Goal: Task Accomplishment & Management: Manage account settings

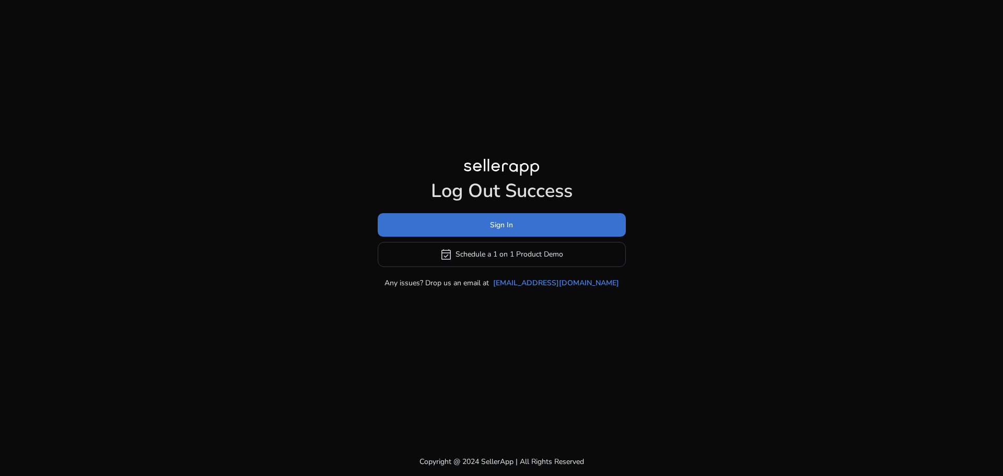
click at [476, 230] on span at bounding box center [502, 224] width 248 height 25
click at [511, 223] on span "Sign In" at bounding box center [501, 224] width 23 height 11
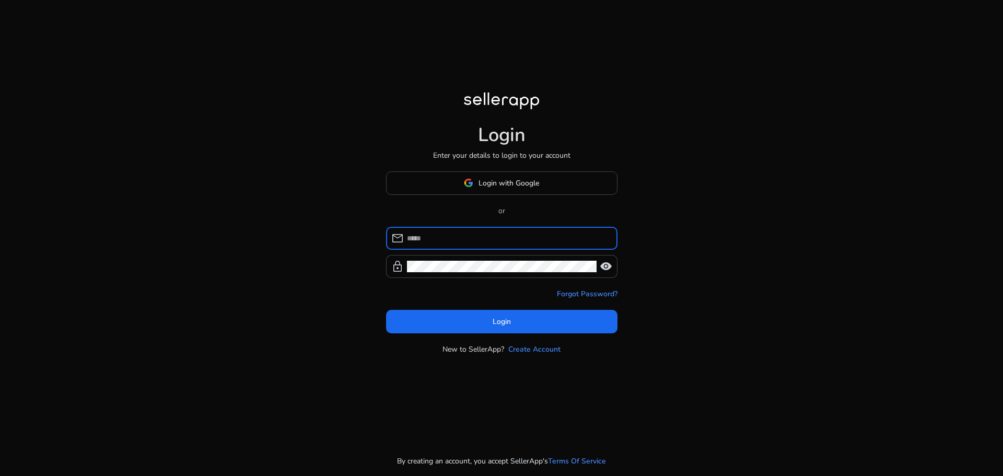
click at [468, 233] on input at bounding box center [508, 237] width 202 height 11
type input "**********"
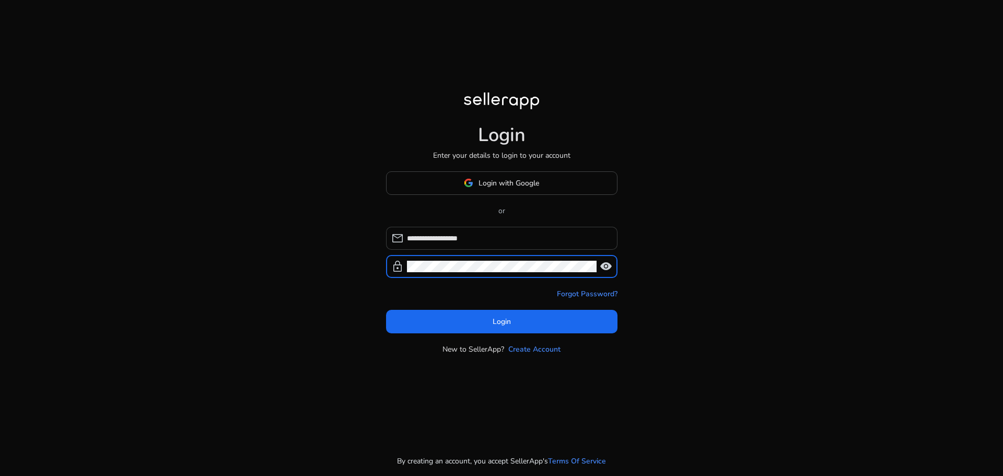
click button "Login" at bounding box center [501, 322] width 231 height 24
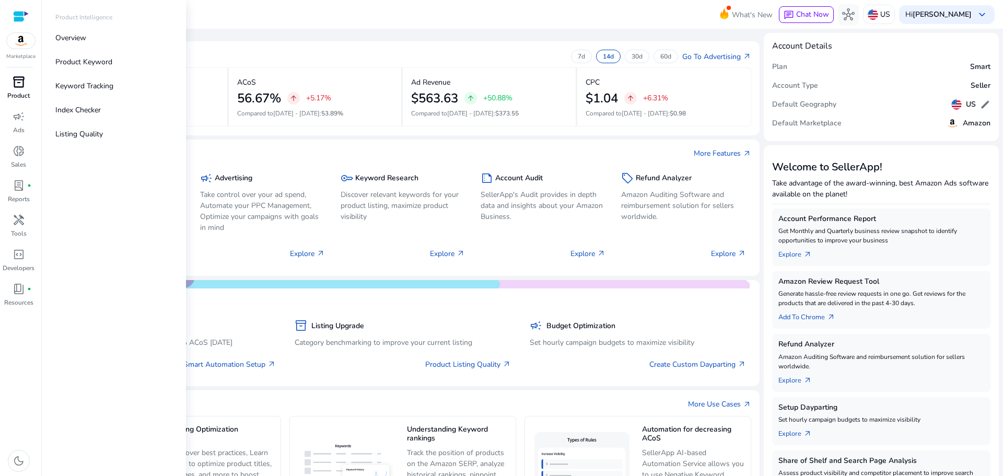
click at [23, 79] on span "inventory_2" at bounding box center [19, 82] width 13 height 13
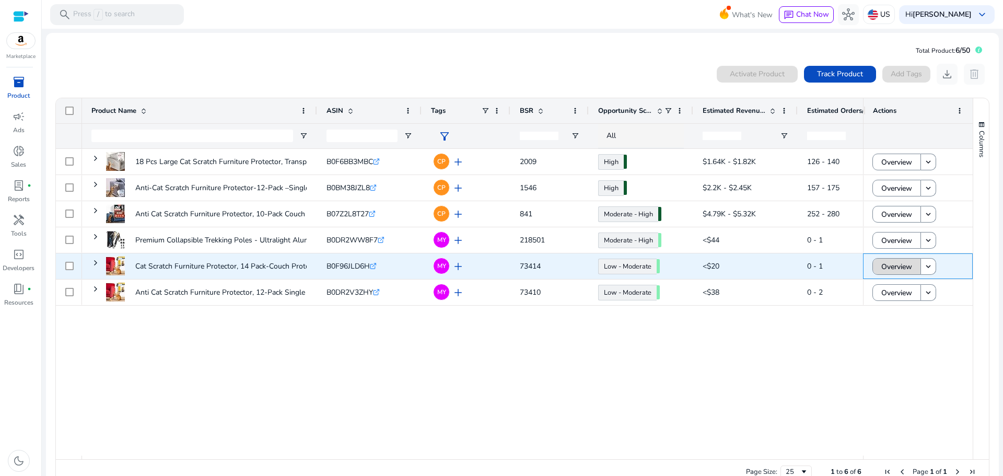
click at [881, 259] on span "Overview" at bounding box center [896, 266] width 31 height 21
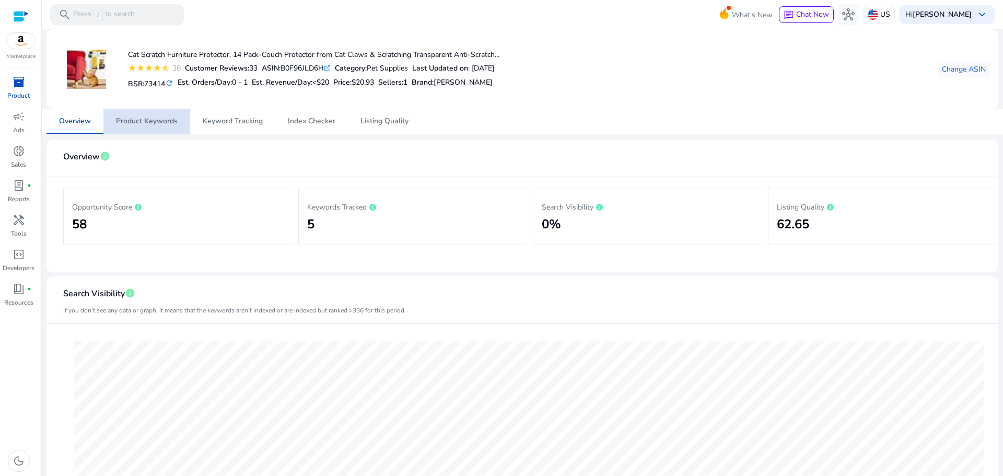
click at [154, 127] on span "Product Keywords" at bounding box center [147, 121] width 62 height 25
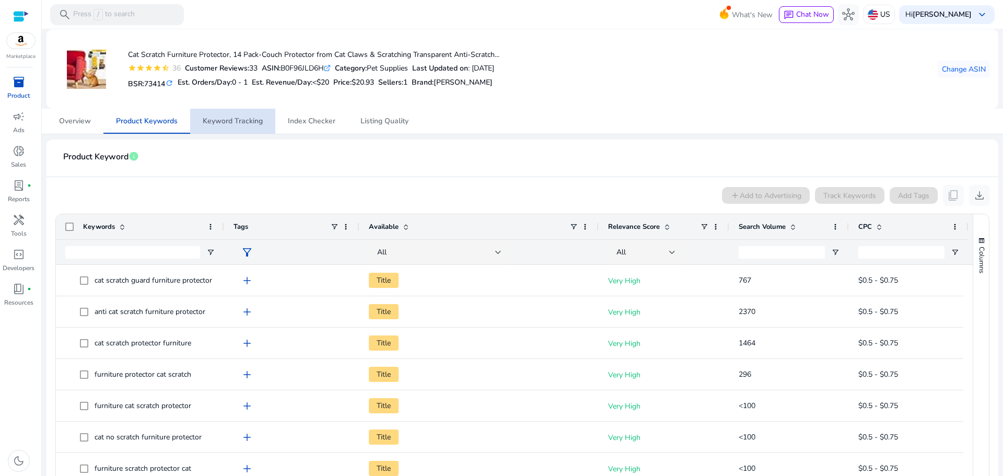
click at [237, 131] on span "Keyword Tracking" at bounding box center [233, 121] width 60 height 25
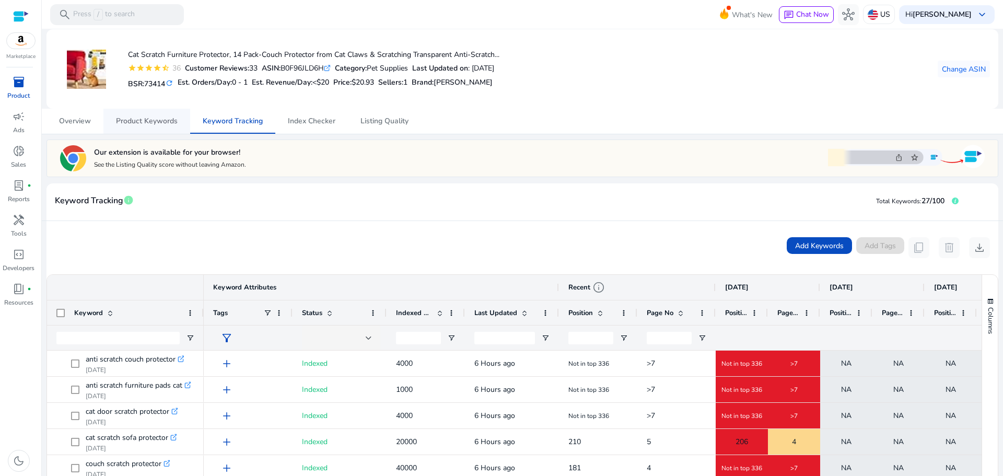
click at [132, 118] on span "Product Keywords" at bounding box center [147, 121] width 62 height 7
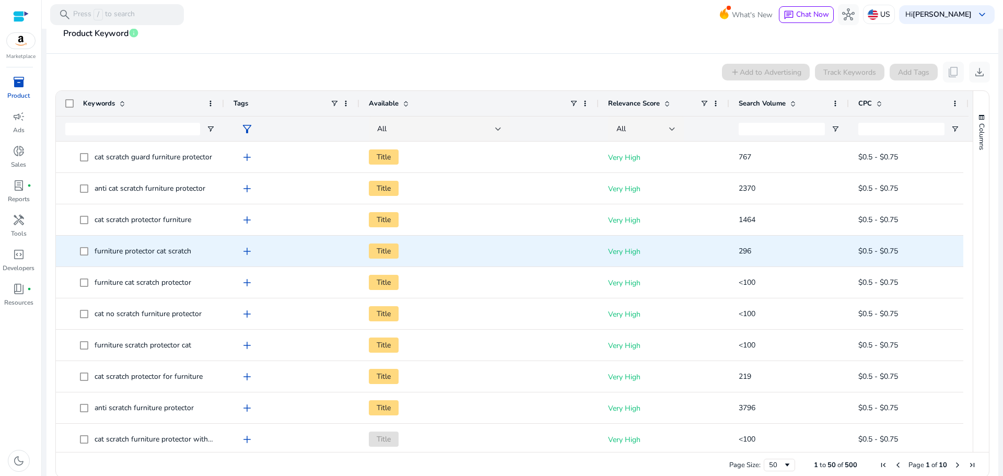
scroll to position [139, 0]
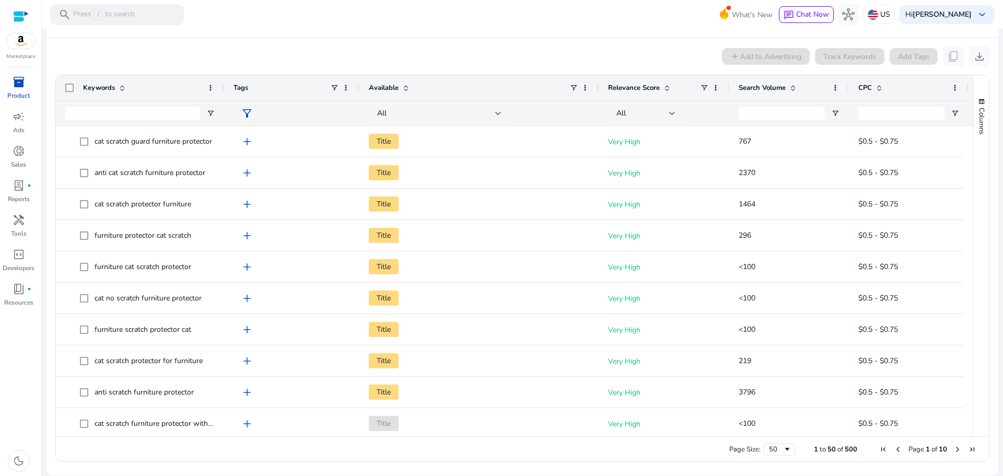
click at [770, 89] on span "Search Volume" at bounding box center [762, 87] width 47 height 9
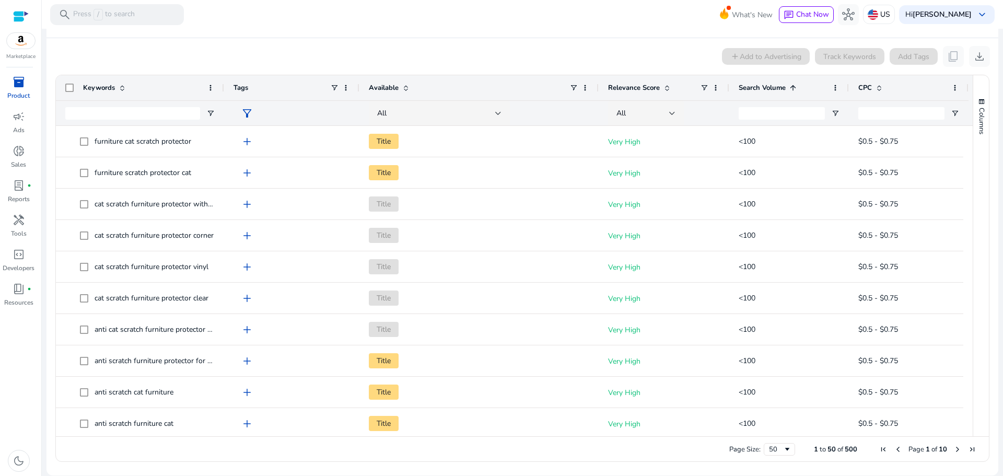
click at [770, 89] on span "Search Volume" at bounding box center [762, 87] width 47 height 9
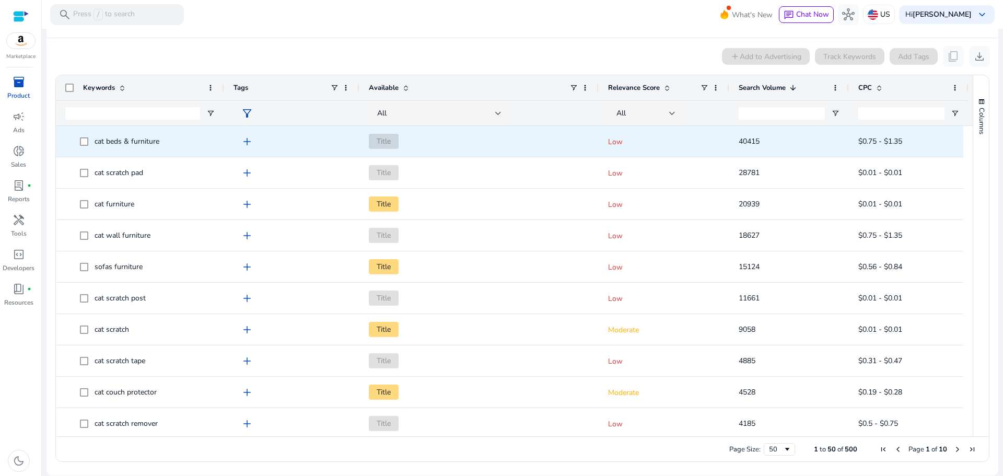
click at [247, 138] on span "add" at bounding box center [247, 141] width 13 height 13
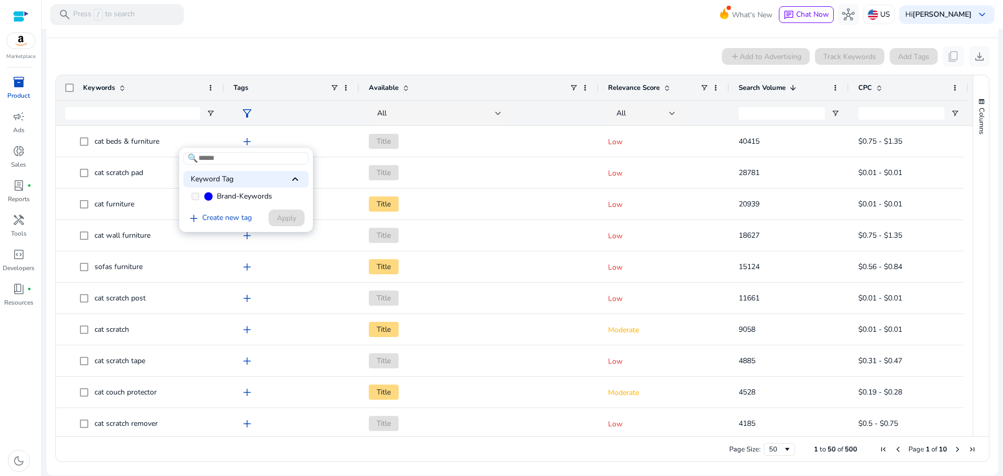
click at [222, 197] on span "Brand-Keywords" at bounding box center [244, 196] width 55 height 10
click at [245, 197] on span "Brand-Keywords" at bounding box center [244, 196] width 55 height 10
click at [301, 227] on div "add Create new tag Apply" at bounding box center [243, 217] width 121 height 19
click at [221, 218] on link "add Create new tag" at bounding box center [219, 218] width 73 height 13
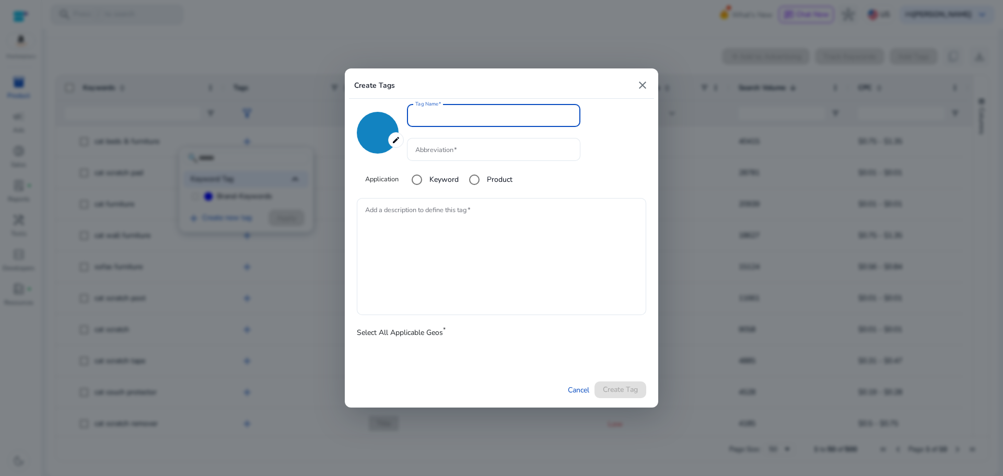
type input "*******"
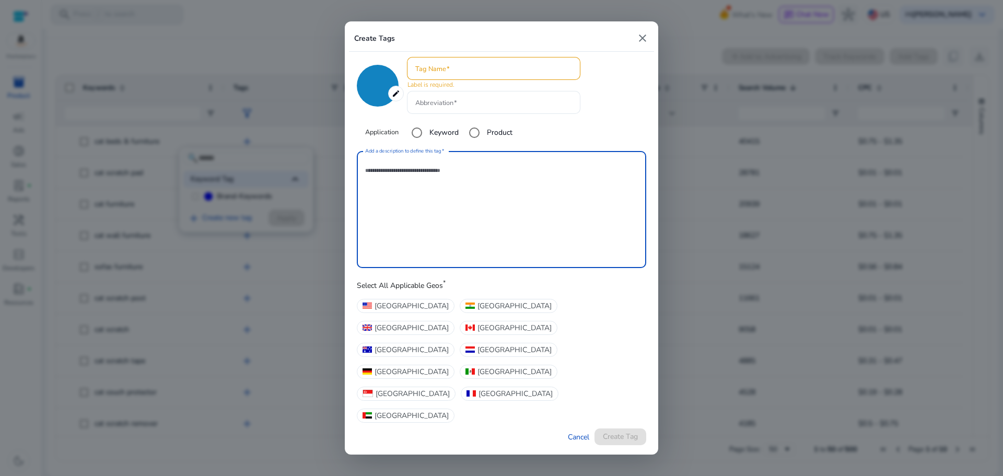
click at [453, 205] on textarea "Add a description to define this tag" at bounding box center [501, 209] width 273 height 107
click at [440, 74] on input "Tag Name" at bounding box center [493, 68] width 157 height 11
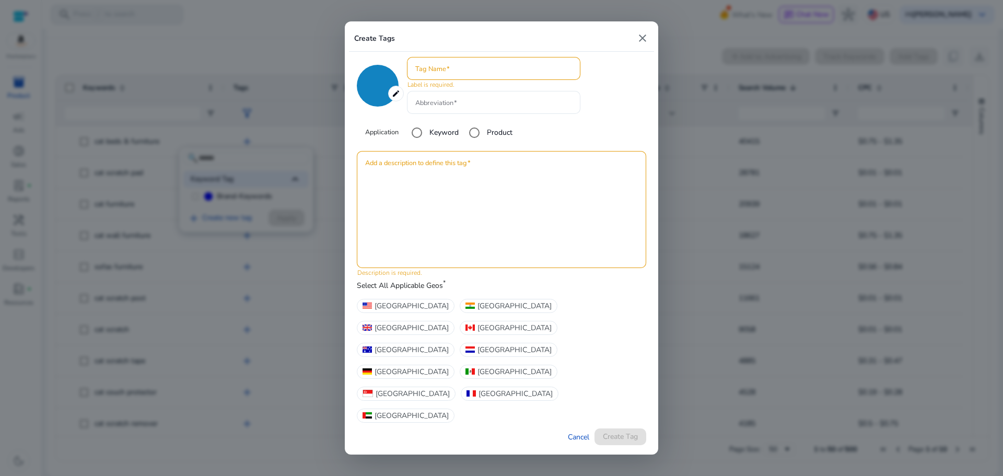
click at [639, 44] on mat-icon "close" at bounding box center [642, 38] width 13 height 13
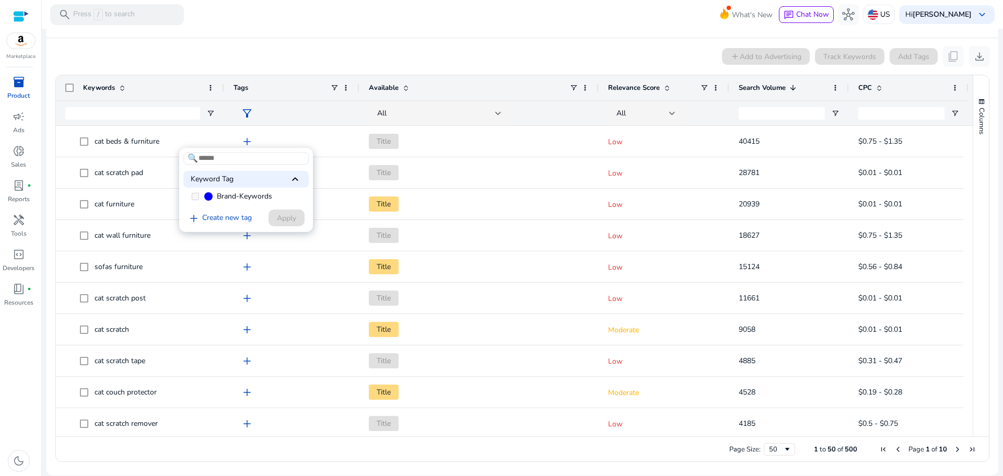
click at [201, 195] on label "Brand-Keywords" at bounding box center [245, 197] width 125 height 16
click at [199, 197] on label "Brand-Keywords" at bounding box center [245, 197] width 125 height 16
click at [294, 173] on span "keyboard_arrow_up" at bounding box center [295, 179] width 13 height 13
click at [195, 181] on div "Keyword Tag keyboard_arrow_down" at bounding box center [245, 179] width 125 height 17
click at [212, 132] on div at bounding box center [501, 238] width 1003 height 476
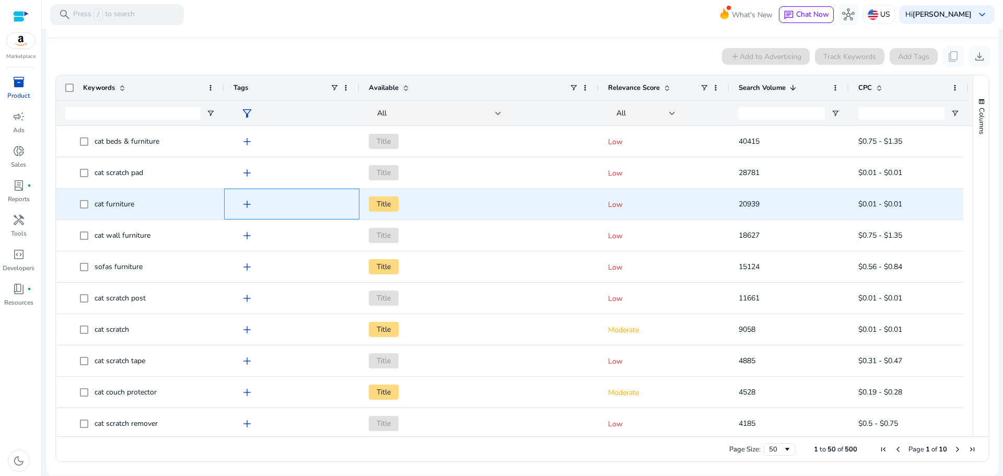
click at [248, 202] on span "add" at bounding box center [247, 204] width 13 height 13
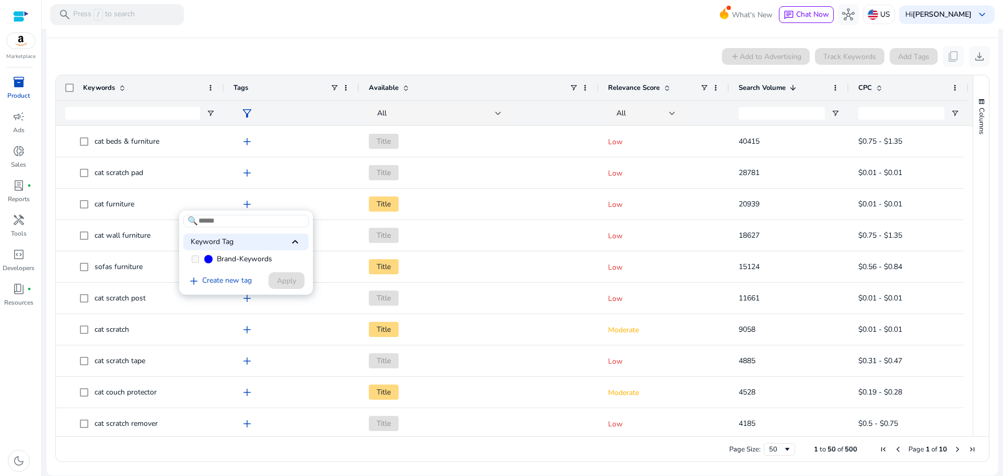
click at [227, 258] on span "Brand-Keywords" at bounding box center [244, 259] width 55 height 10
drag, startPoint x: 241, startPoint y: 259, endPoint x: 248, endPoint y: 259, distance: 6.8
click at [242, 259] on span "Brand-Keywords" at bounding box center [244, 259] width 55 height 10
drag, startPoint x: 248, startPoint y: 259, endPoint x: 255, endPoint y: 252, distance: 10.7
click at [249, 260] on span "Brand-Keywords" at bounding box center [244, 259] width 55 height 10
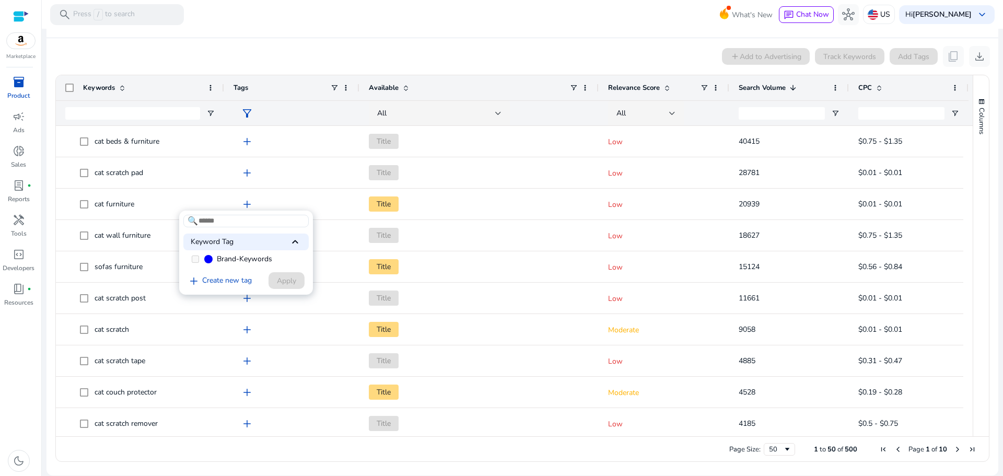
click at [264, 239] on div "Keyword Tag keyboard_arrow_up" at bounding box center [245, 241] width 125 height 17
click at [267, 242] on div "Keyword Tag keyboard_arrow_down" at bounding box center [245, 241] width 125 height 17
click at [231, 261] on span "Brand-Keywords" at bounding box center [244, 259] width 55 height 10
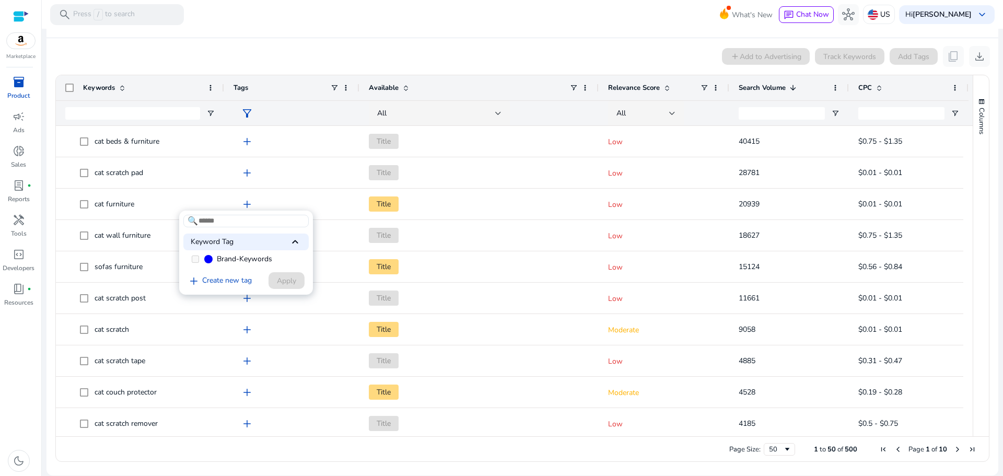
click at [217, 256] on label "Brand-Keywords" at bounding box center [245, 259] width 125 height 16
click at [232, 44] on div at bounding box center [501, 238] width 1003 height 476
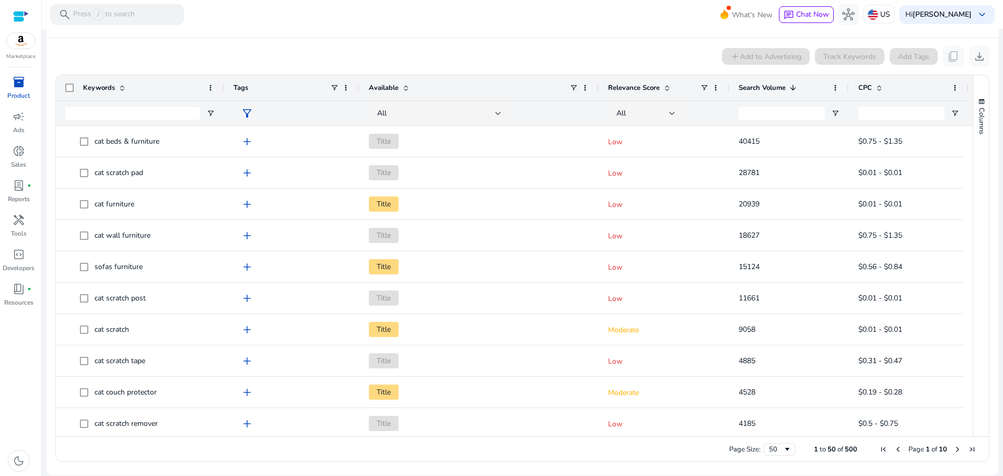
click at [636, 88] on span "Relevance Score" at bounding box center [634, 87] width 52 height 9
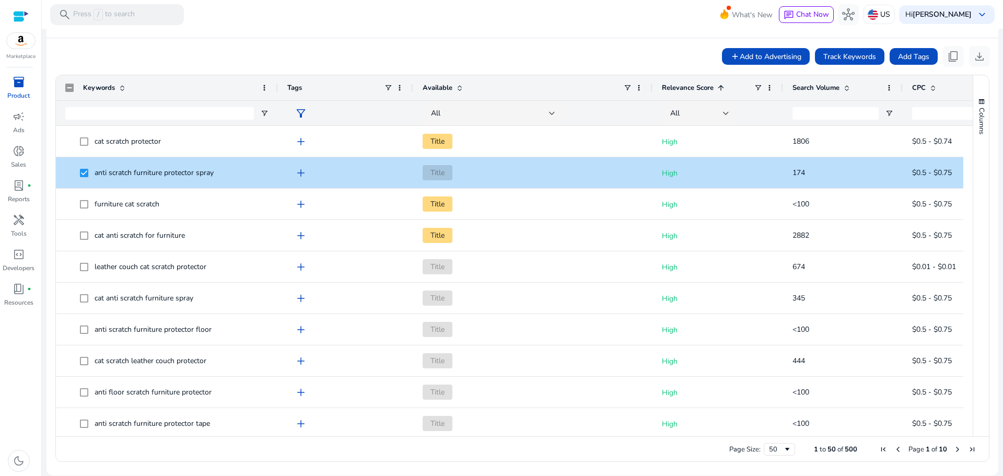
drag, startPoint x: 223, startPoint y: 86, endPoint x: 276, endPoint y: 87, distance: 53.8
click at [276, 87] on div at bounding box center [277, 87] width 4 height 25
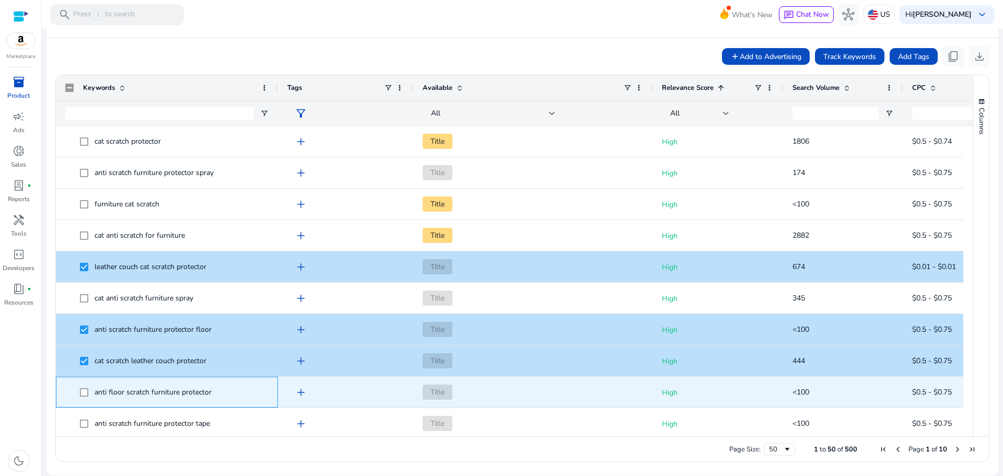
click at [86, 387] on span at bounding box center [87, 391] width 15 height 21
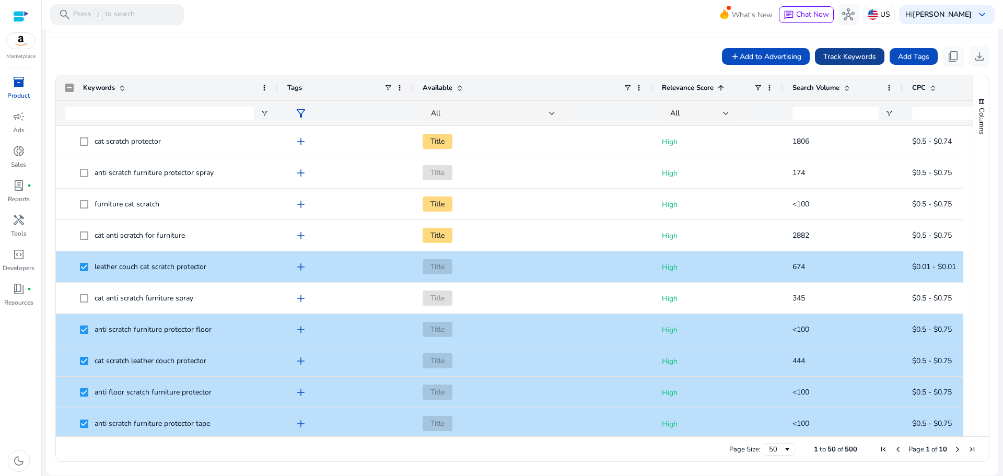
click at [836, 52] on span "Track Keywords" at bounding box center [849, 56] width 53 height 11
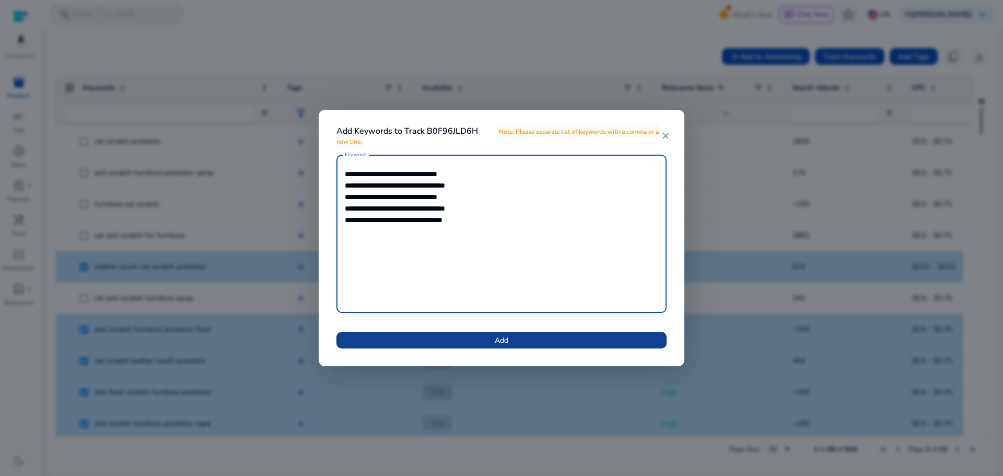
click at [504, 345] on span "Add" at bounding box center [502, 340] width 14 height 11
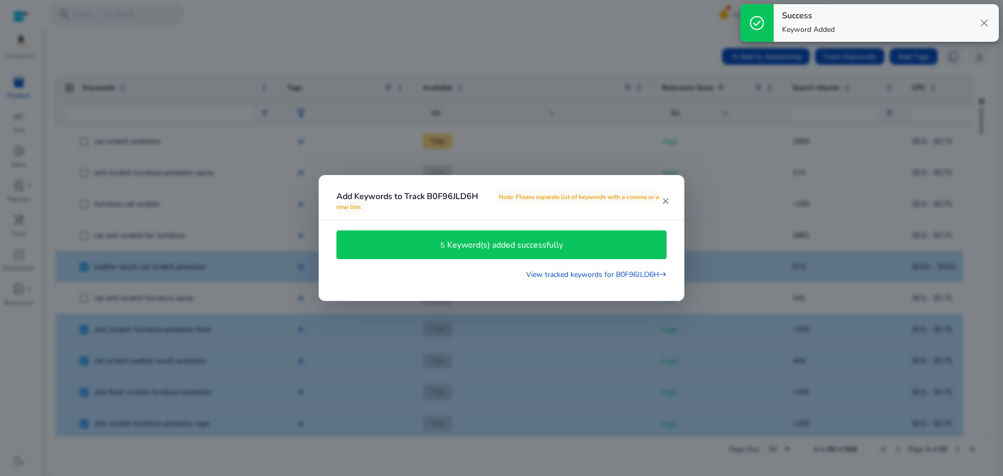
click at [440, 15] on div at bounding box center [501, 238] width 1003 height 476
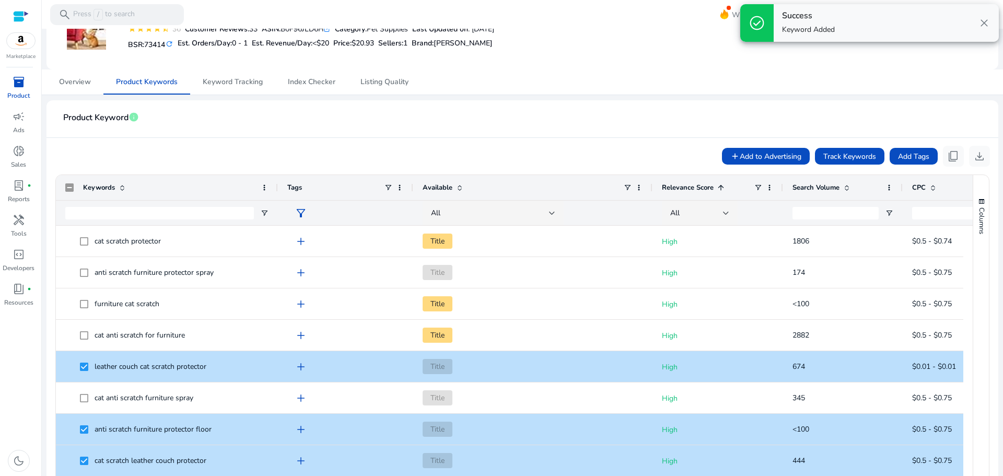
scroll to position [0, 0]
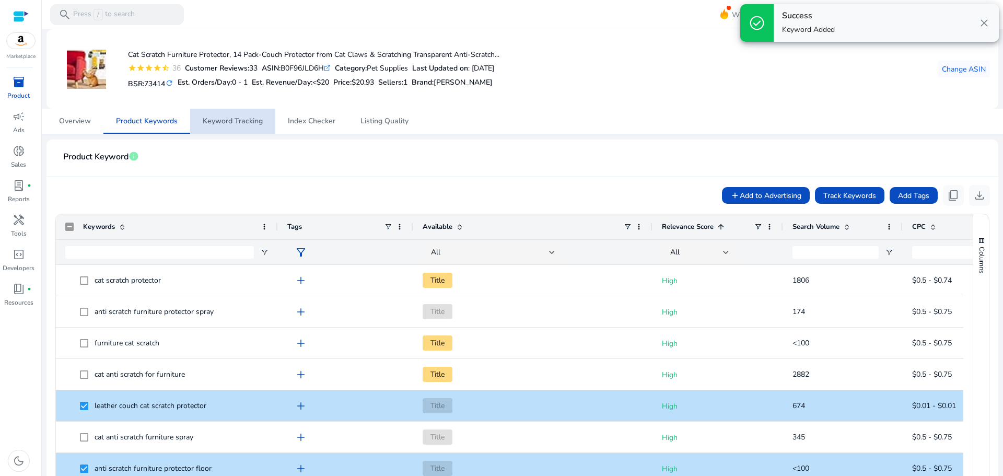
click at [242, 124] on span "Keyword Tracking" at bounding box center [233, 121] width 60 height 7
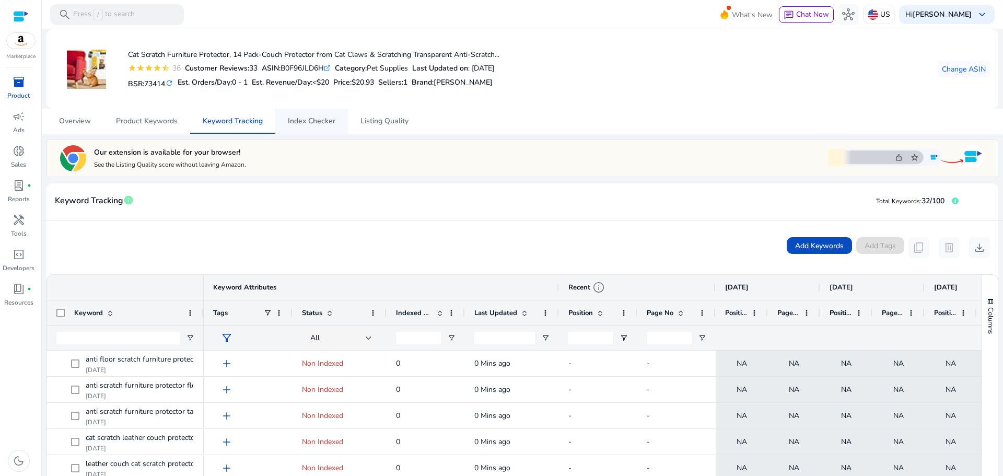
click at [329, 120] on span "Index Checker" at bounding box center [312, 121] width 48 height 7
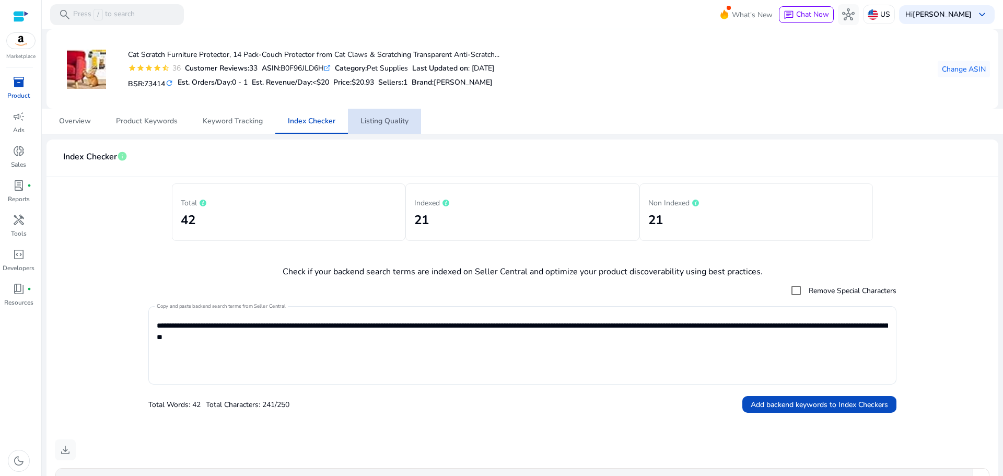
click at [402, 126] on span "Listing Quality" at bounding box center [384, 121] width 48 height 25
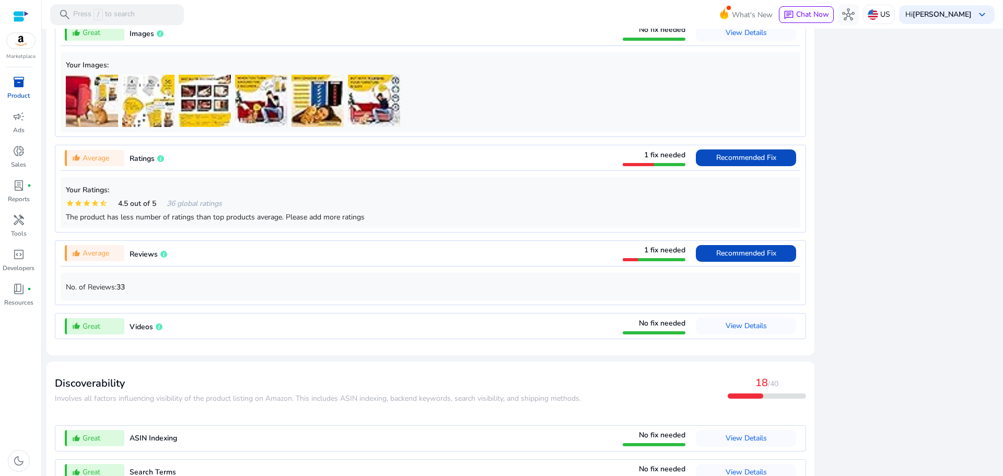
scroll to position [779, 0]
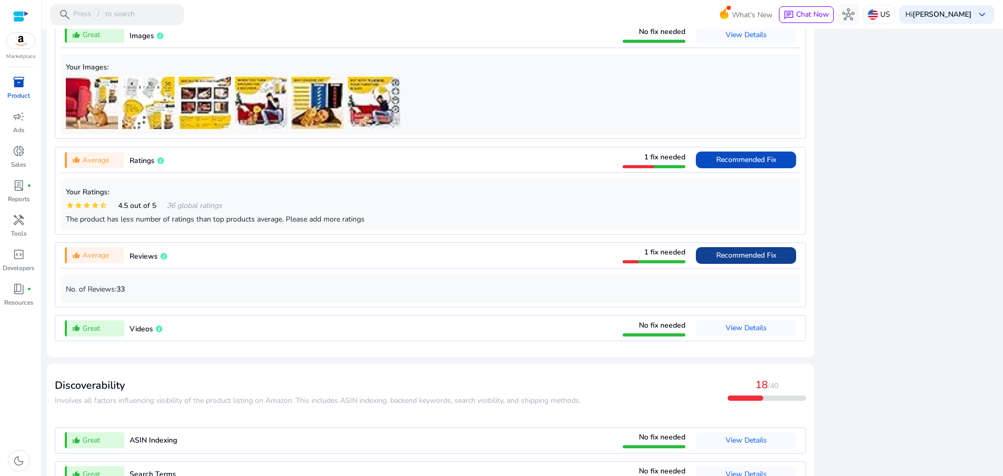
click at [725, 252] on span "Recommended Fix" at bounding box center [746, 255] width 60 height 17
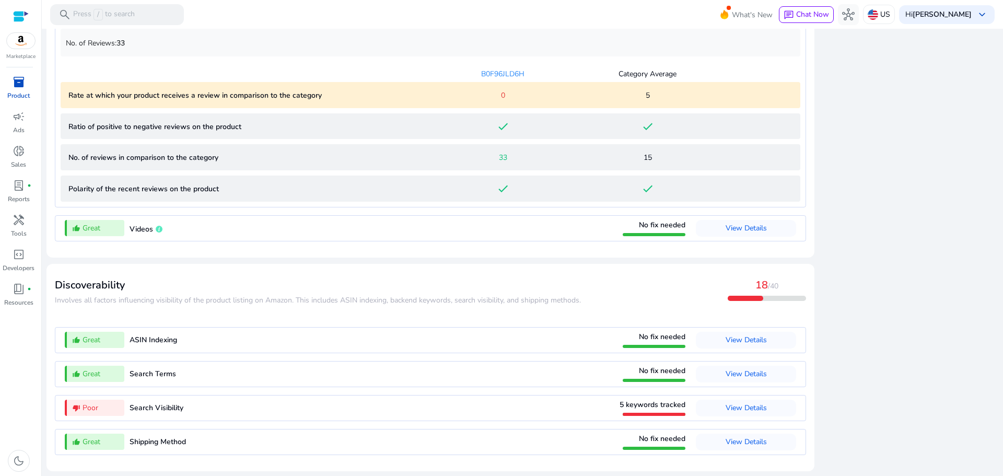
scroll to position [1026, 0]
click at [761, 232] on span "View Details" at bounding box center [746, 228] width 41 height 10
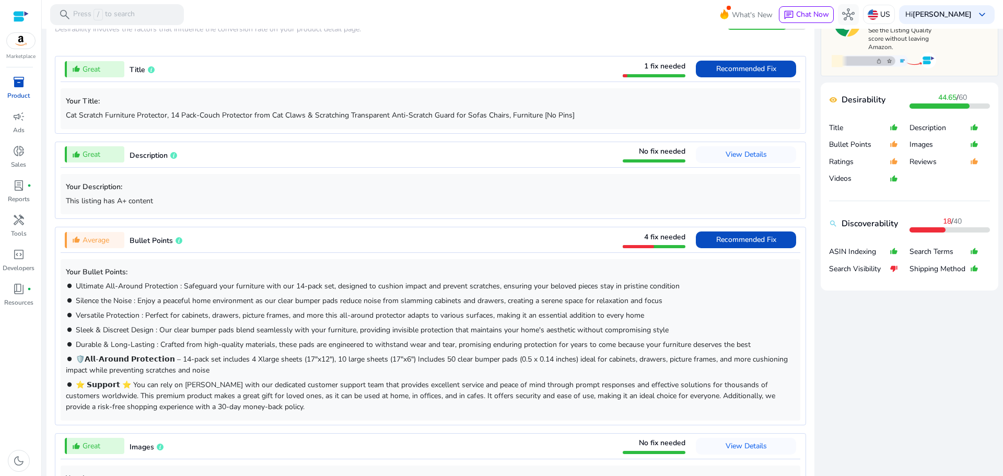
scroll to position [361, 0]
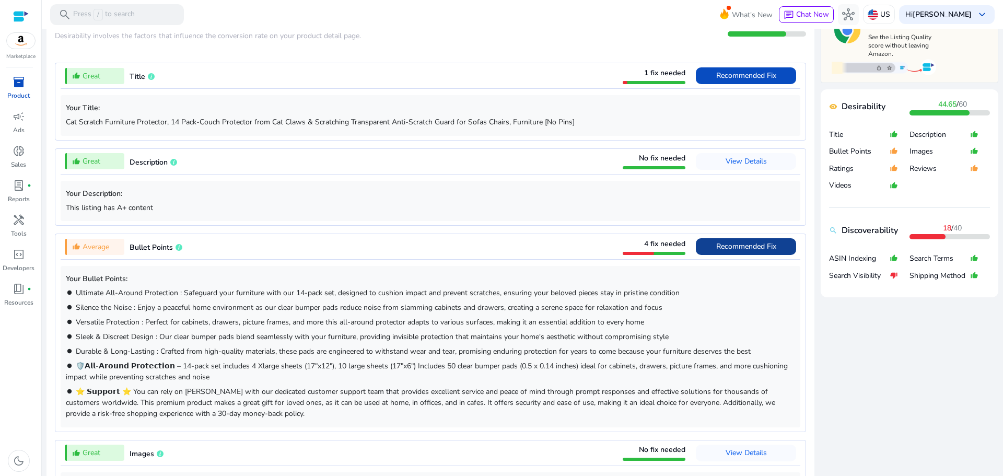
click at [746, 240] on span "Recommended Fix" at bounding box center [746, 246] width 60 height 17
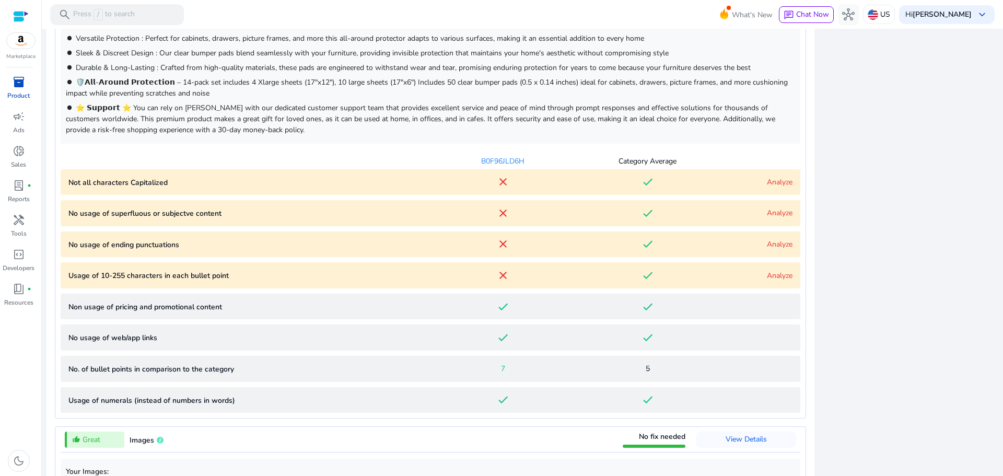
scroll to position [647, 0]
click at [770, 182] on link "Analyze" at bounding box center [780, 180] width 26 height 10
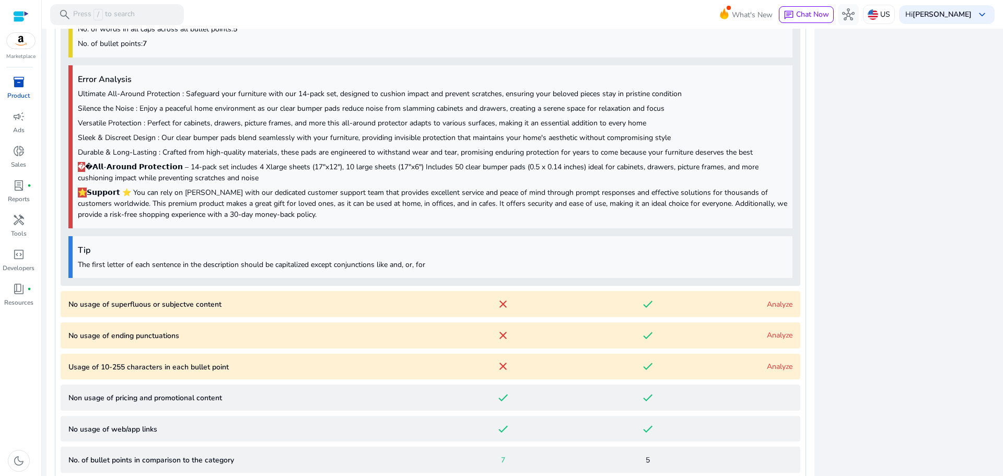
scroll to position [919, 0]
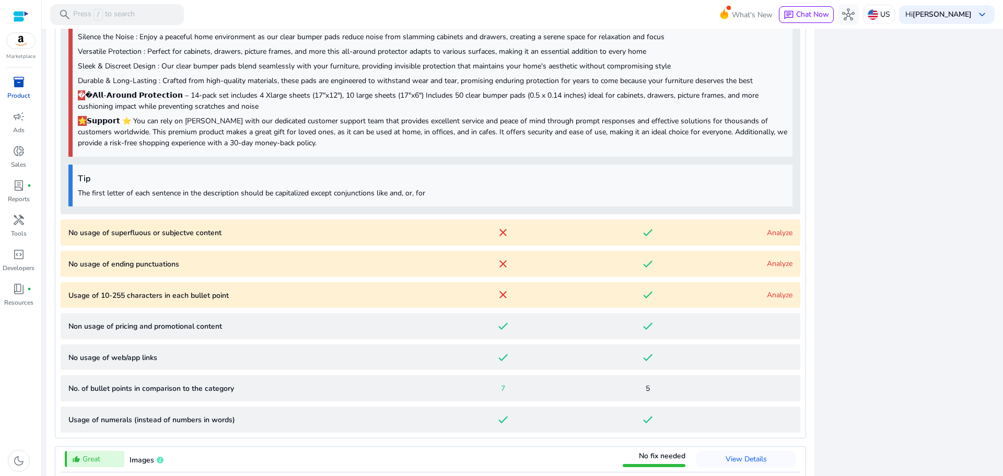
click at [775, 231] on link "Analyze" at bounding box center [780, 233] width 26 height 10
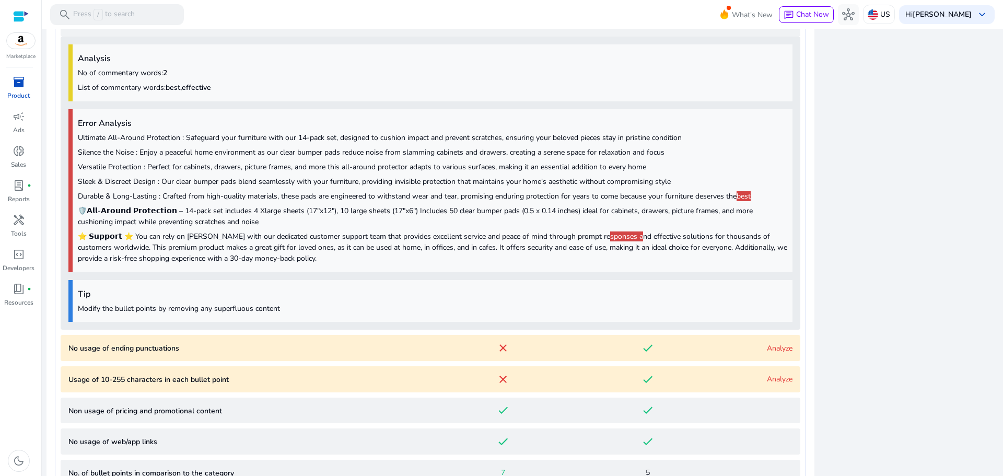
scroll to position [1138, 0]
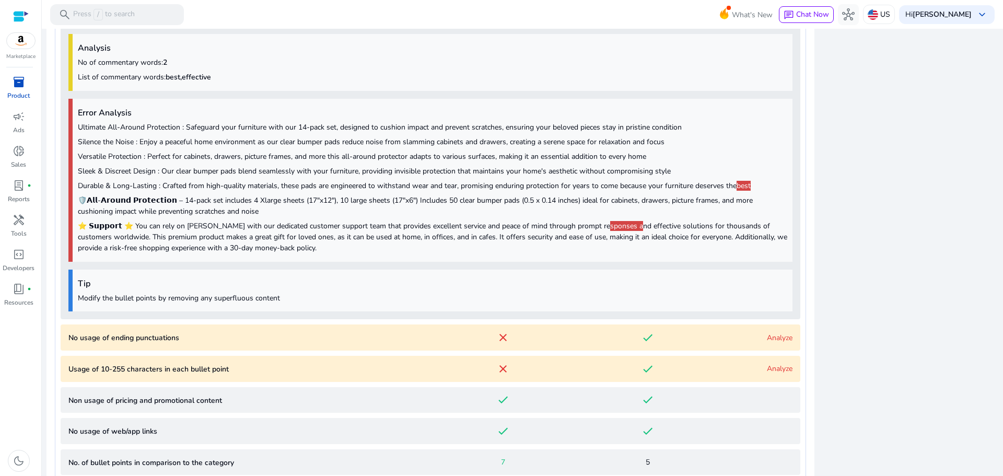
click at [740, 185] on span "best" at bounding box center [744, 186] width 14 height 10
click at [770, 340] on link "Analyze" at bounding box center [780, 338] width 26 height 10
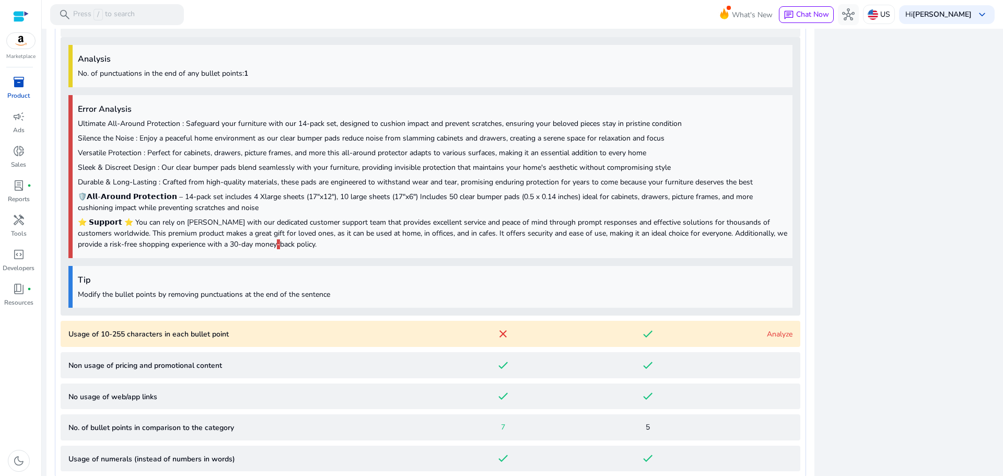
scroll to position [1463, 0]
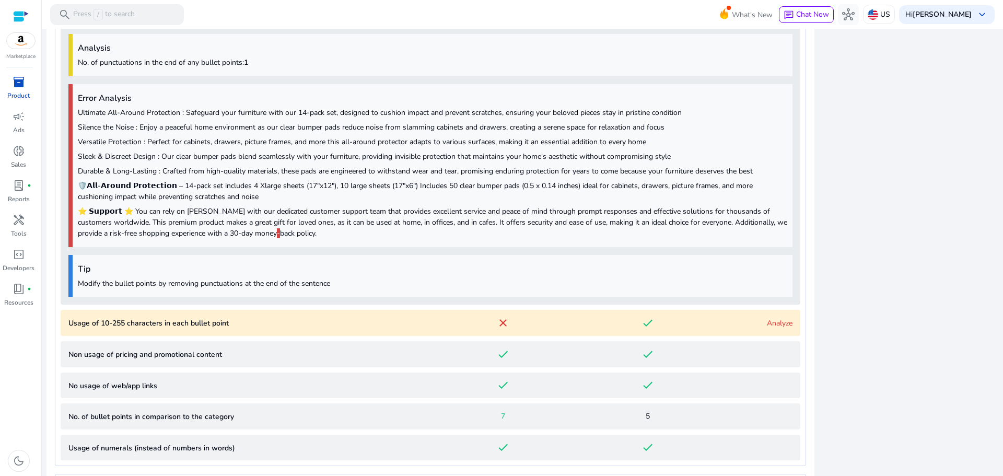
click at [774, 321] on link "Analyze" at bounding box center [780, 323] width 26 height 10
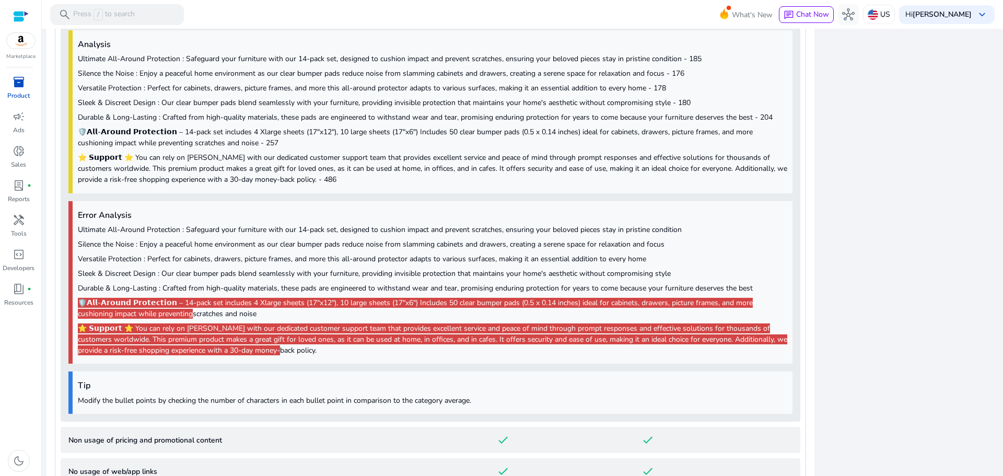
scroll to position [1772, 0]
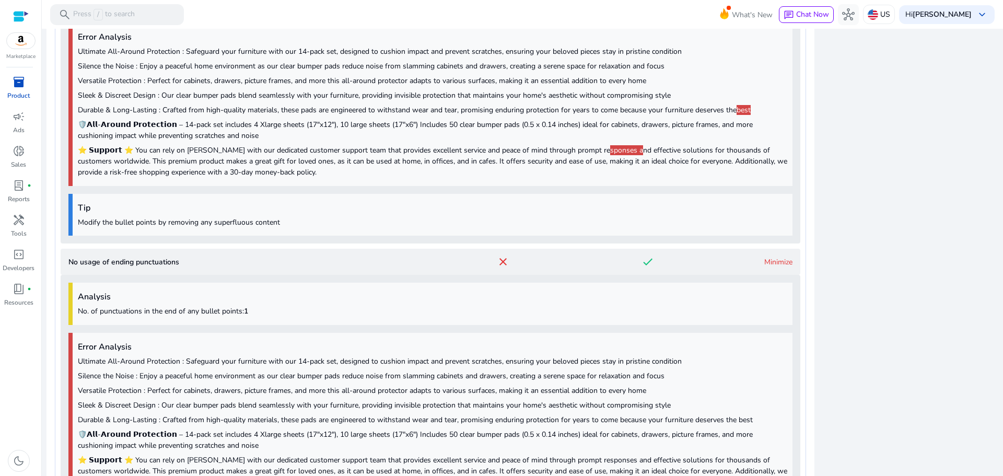
scroll to position [1630, 0]
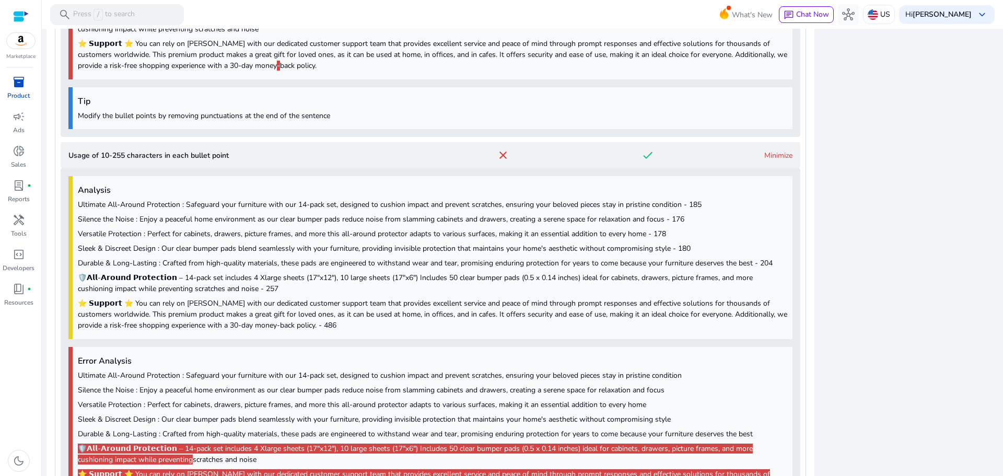
drag, startPoint x: 1002, startPoint y: 270, endPoint x: 1002, endPoint y: 235, distance: 35.0
click at [1002, 235] on mat-sidenav-content "search Press / to search What's New chat Chat Now hub US Hi Mohammad Abidat key…" at bounding box center [522, 238] width 961 height 476
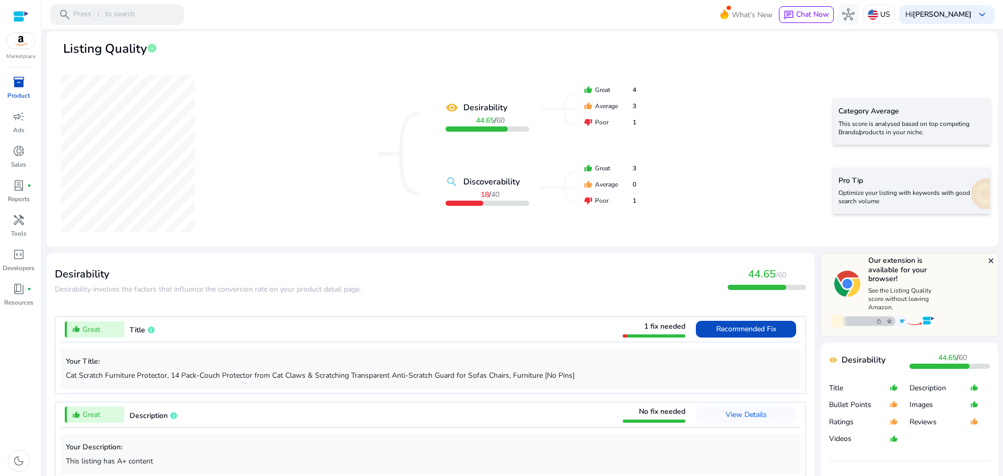
scroll to position [0, 0]
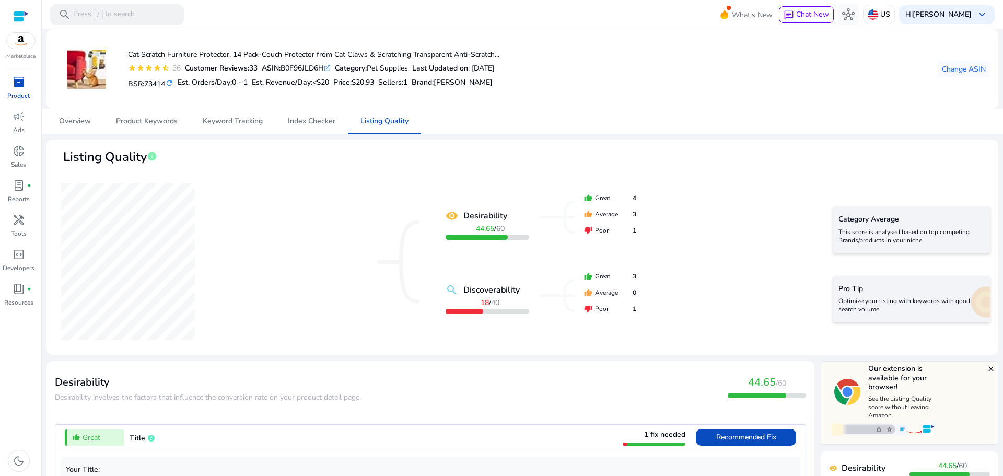
click at [15, 13] on div at bounding box center [21, 16] width 16 height 12
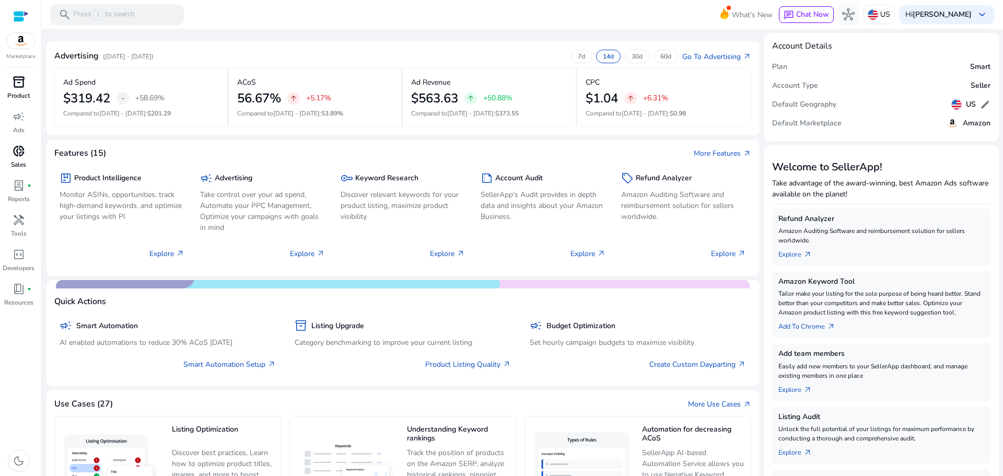
click at [25, 148] on span "donut_small" at bounding box center [19, 151] width 13 height 13
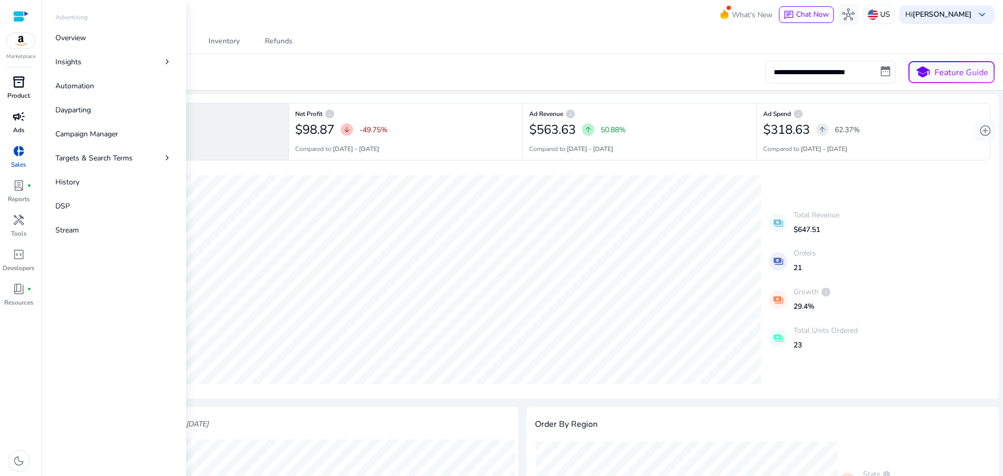
click at [18, 115] on span "campaign" at bounding box center [19, 116] width 13 height 13
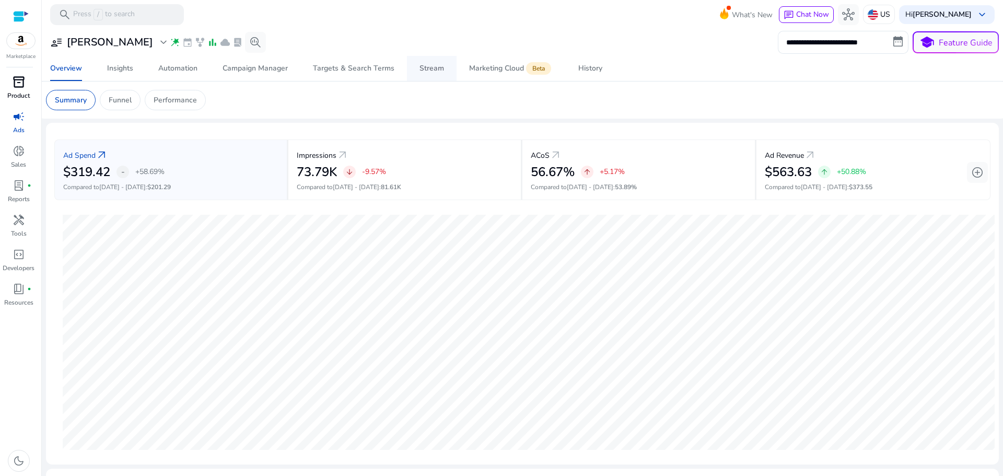
click at [427, 72] on div "Stream" at bounding box center [431, 68] width 25 height 7
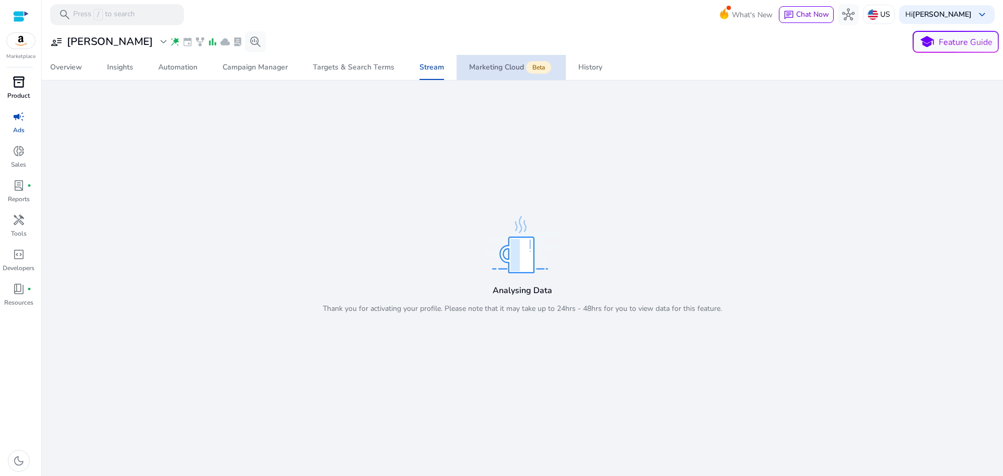
click at [469, 69] on div "Marketing Cloud Beta" at bounding box center [511, 67] width 84 height 8
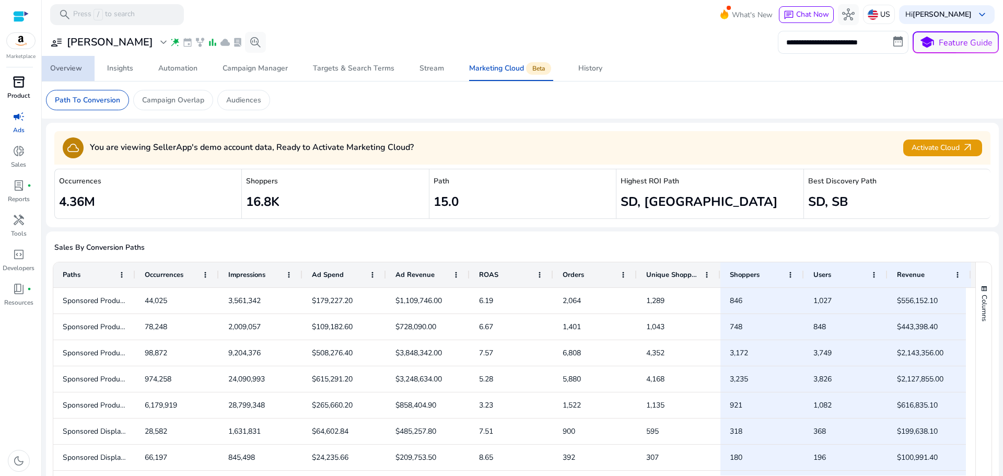
click at [74, 72] on div "Overview" at bounding box center [66, 68] width 32 height 7
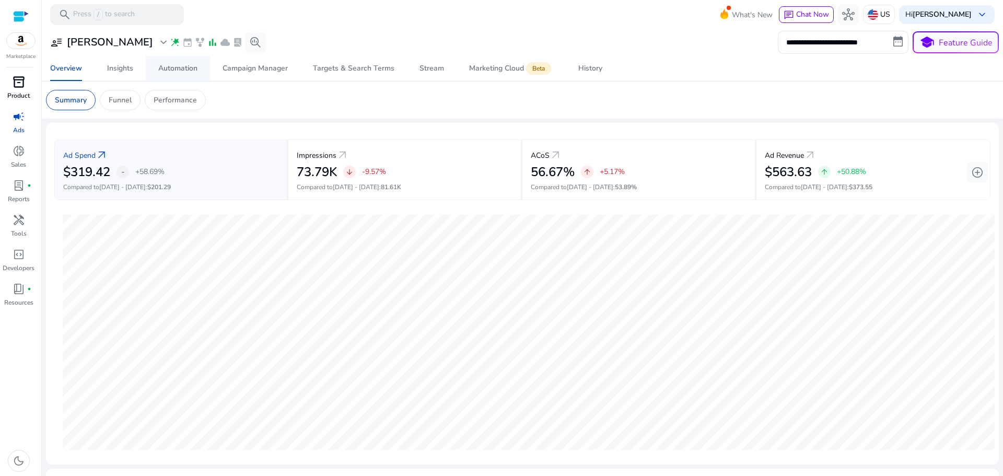
click at [183, 70] on div "Automation" at bounding box center [177, 68] width 39 height 7
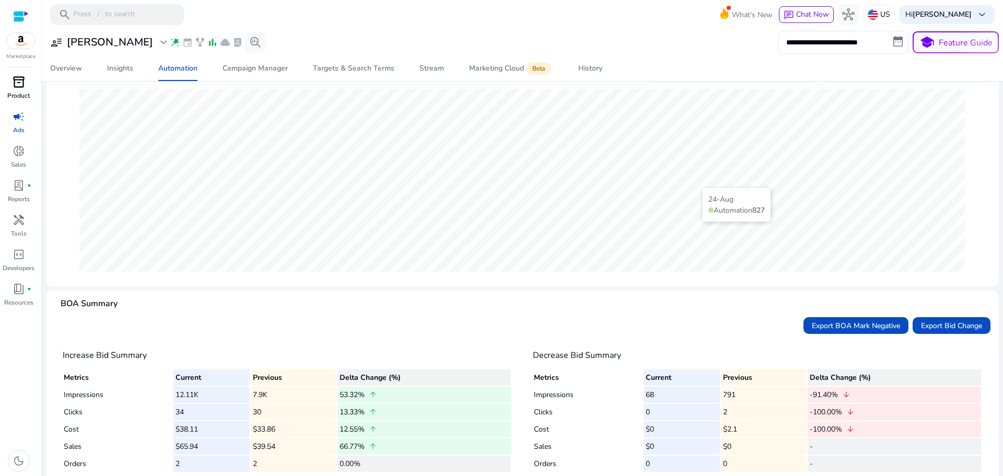
scroll to position [161, 0]
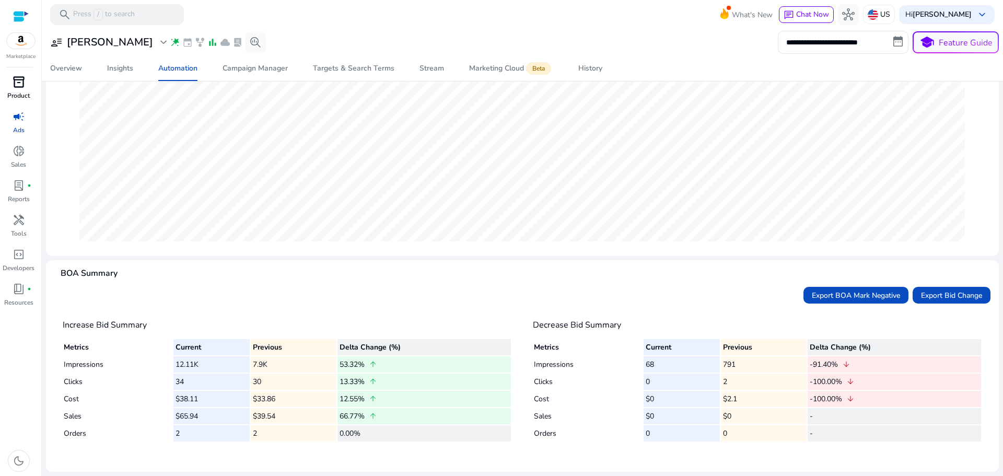
drag, startPoint x: 183, startPoint y: 398, endPoint x: 201, endPoint y: 398, distance: 17.2
click at [201, 398] on td "$38.11" at bounding box center [211, 399] width 76 height 16
click at [209, 398] on td "$38.11" at bounding box center [211, 399] width 76 height 16
click at [255, 403] on td "$33.86" at bounding box center [294, 399] width 86 height 16
drag, startPoint x: 265, startPoint y: 401, endPoint x: 278, endPoint y: 405, distance: 13.7
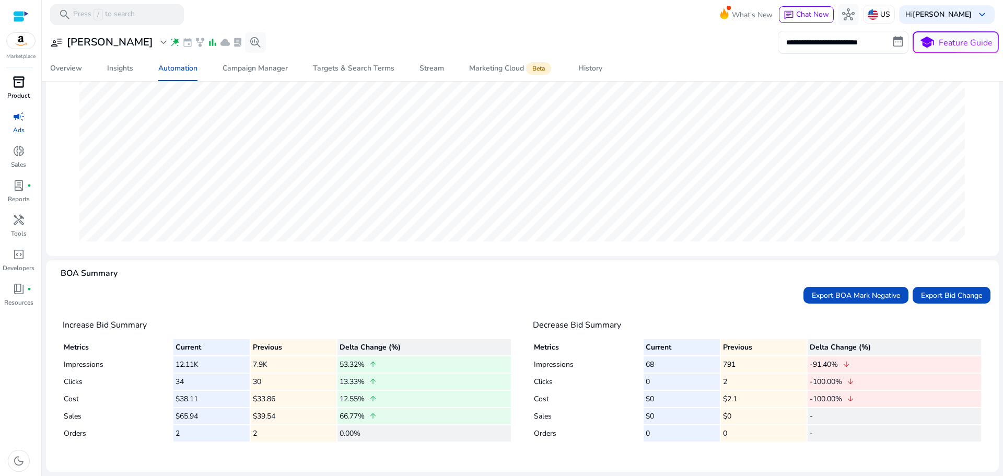
click at [278, 405] on td "$33.86" at bounding box center [294, 399] width 86 height 16
click at [279, 405] on td "$33.86" at bounding box center [294, 399] width 86 height 16
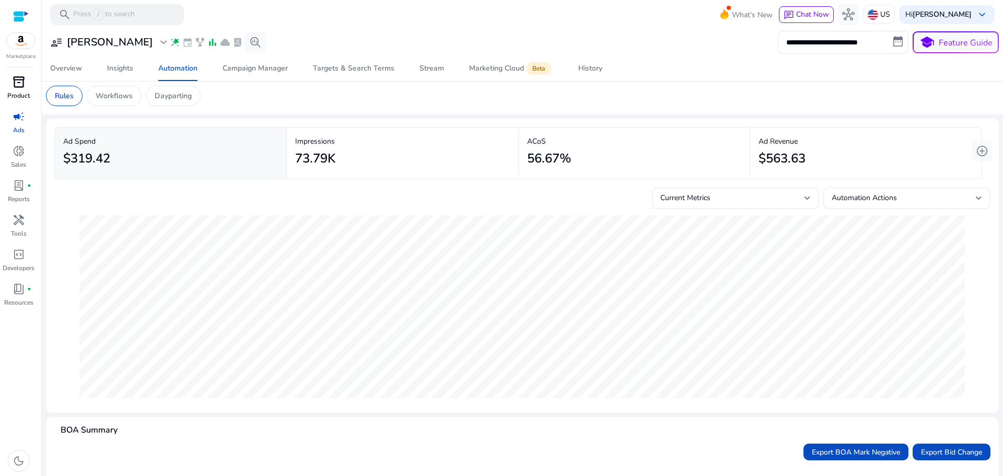
scroll to position [0, 0]
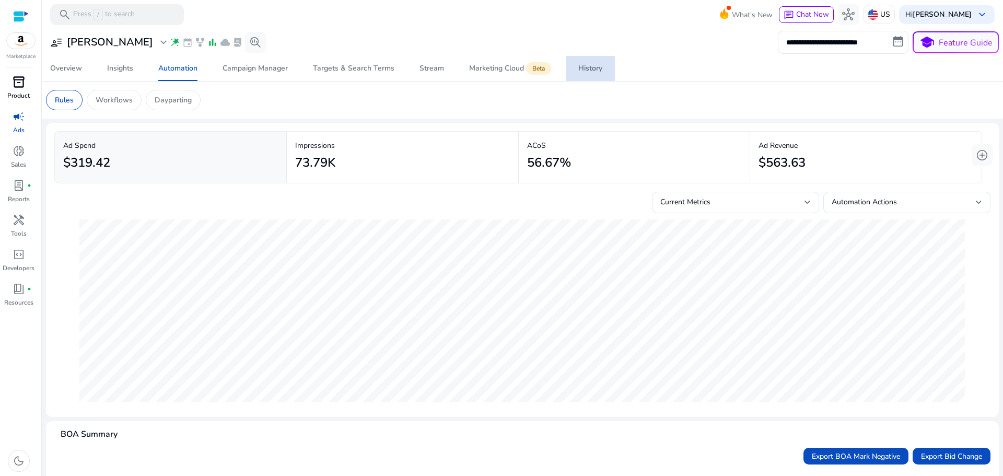
click at [591, 63] on span "History" at bounding box center [590, 68] width 24 height 25
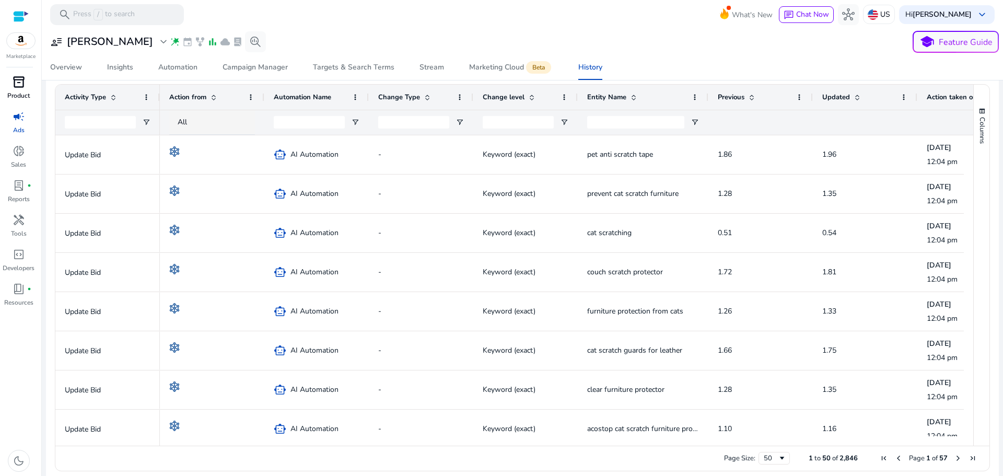
scroll to position [205, 0]
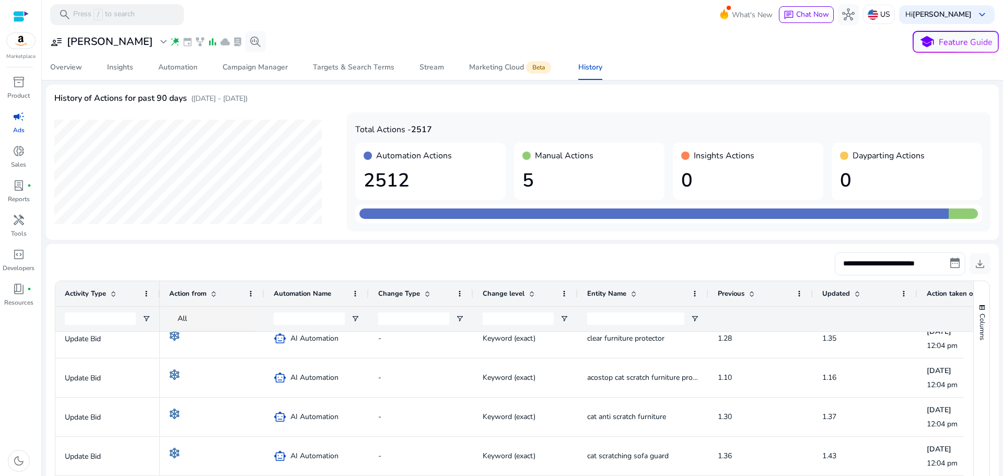
click at [533, 181] on h1 "5" at bounding box center [589, 180] width 134 height 22
click at [529, 181] on h1 "5" at bounding box center [589, 180] width 134 height 22
click at [186, 69] on div "Automation" at bounding box center [177, 67] width 39 height 7
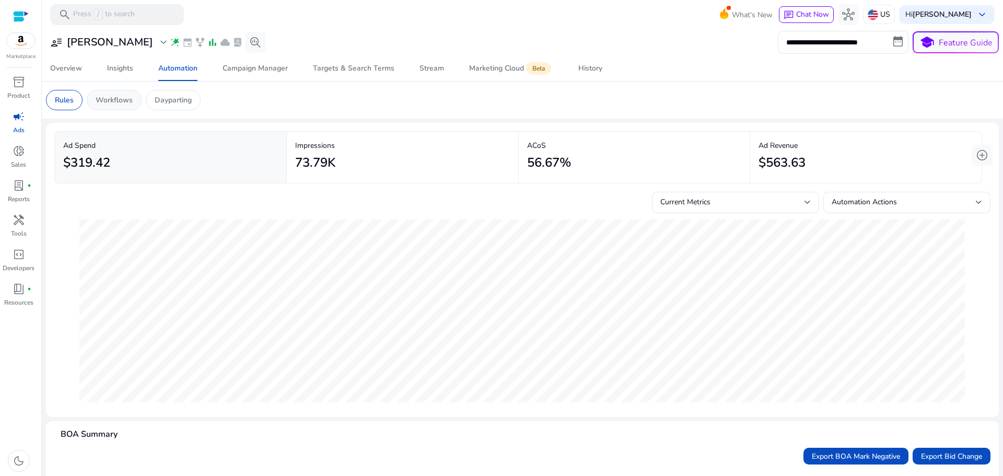
click at [119, 99] on p "Workflows" at bounding box center [114, 100] width 37 height 11
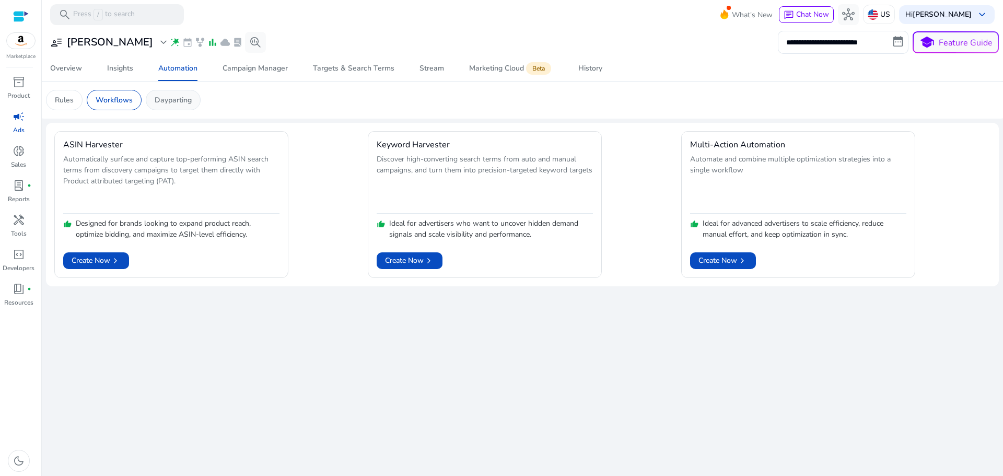
click at [188, 96] on p "Dayparting" at bounding box center [173, 100] width 37 height 11
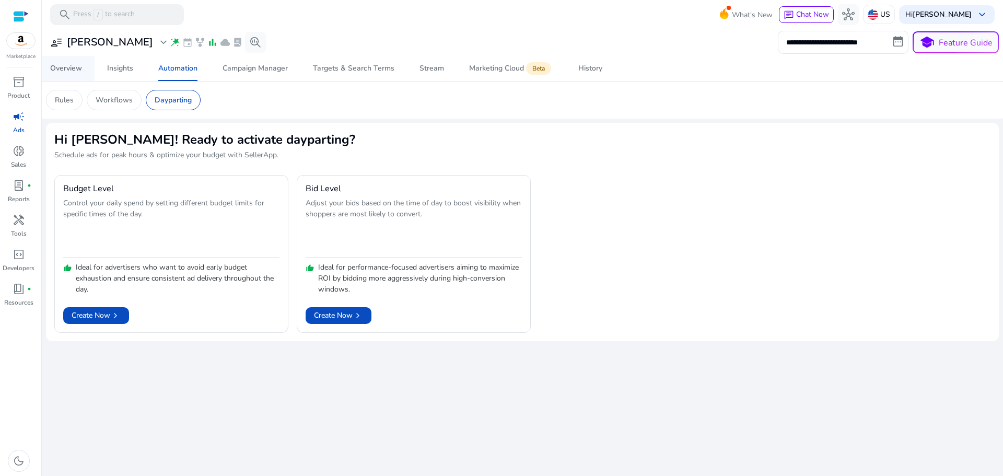
click at [69, 76] on span "Overview" at bounding box center [66, 68] width 32 height 25
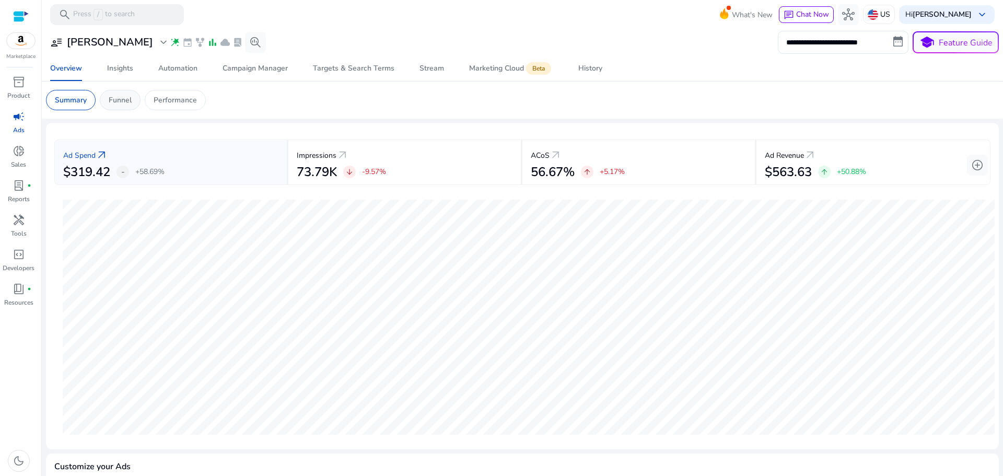
click at [118, 101] on p "Funnel" at bounding box center [120, 100] width 23 height 11
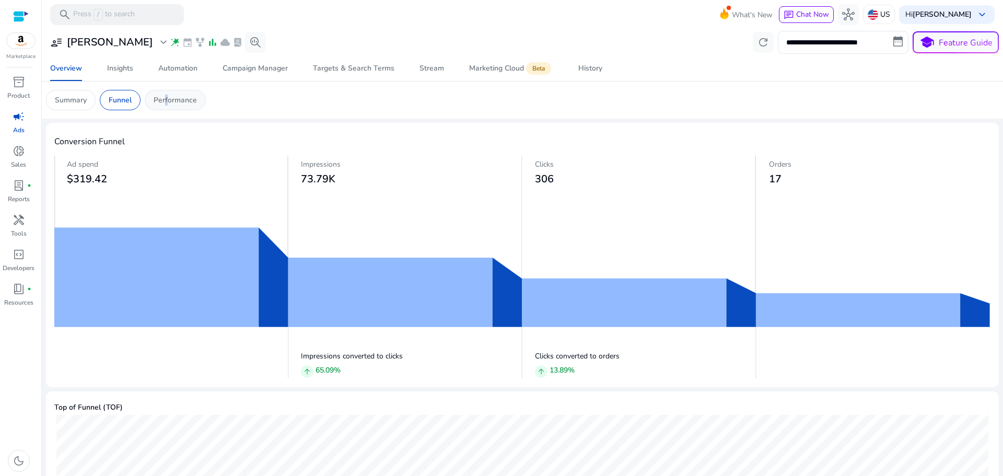
click at [164, 99] on p "Performance" at bounding box center [175, 100] width 43 height 11
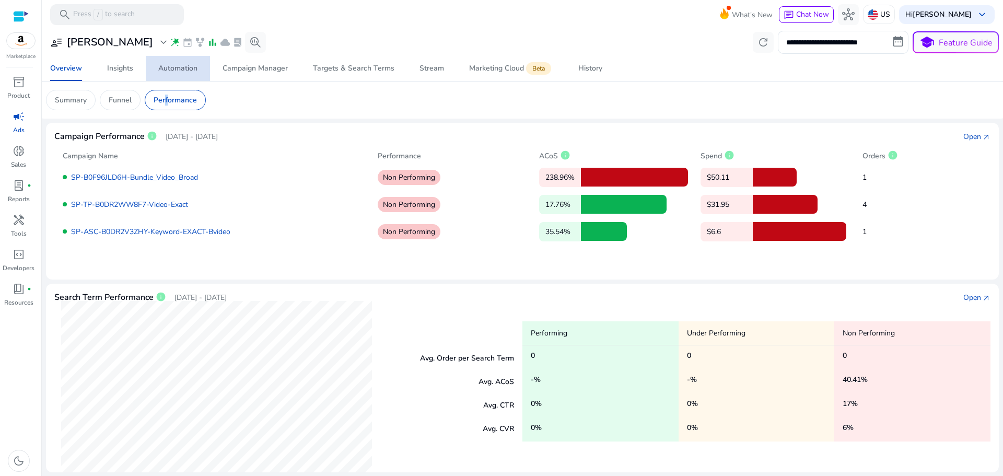
click at [179, 67] on div "Automation" at bounding box center [177, 68] width 39 height 7
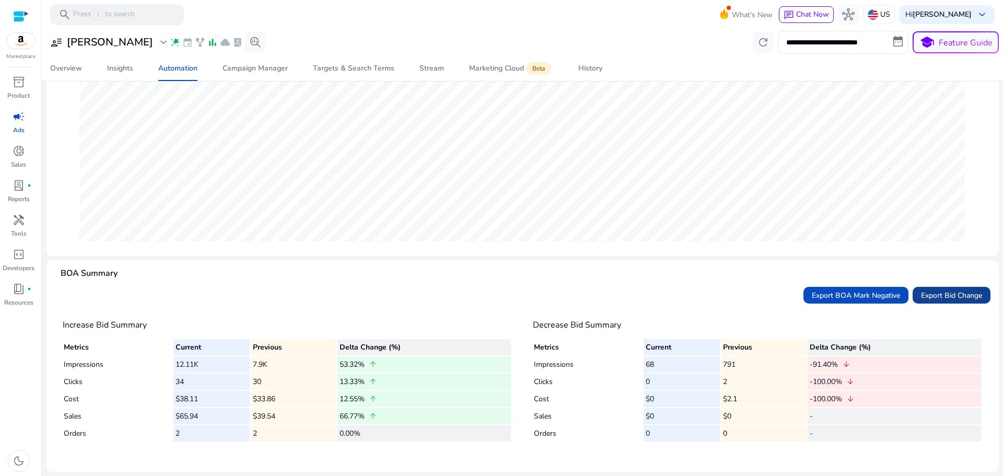
click at [954, 295] on span "Export Bid Change" at bounding box center [951, 295] width 61 height 11
click at [868, 291] on span "Export BOA Mark Negative" at bounding box center [856, 295] width 88 height 11
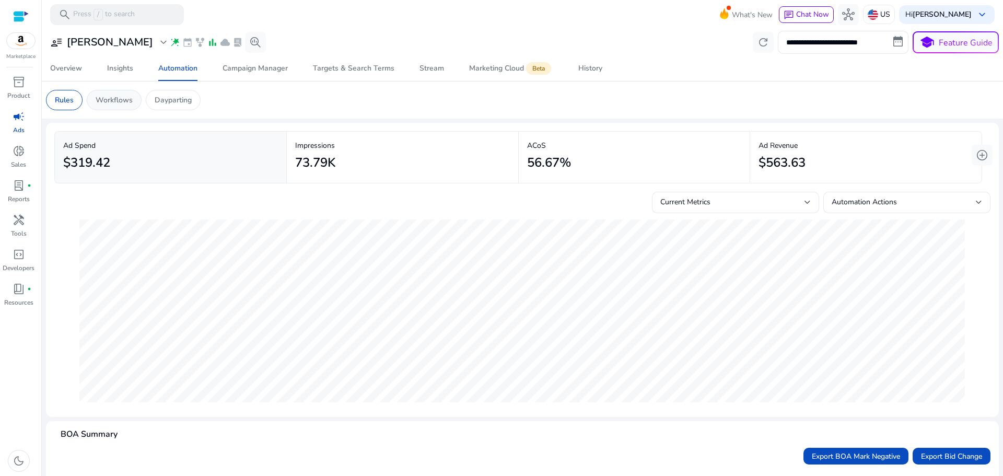
click at [107, 100] on p "Workflows" at bounding box center [114, 100] width 37 height 11
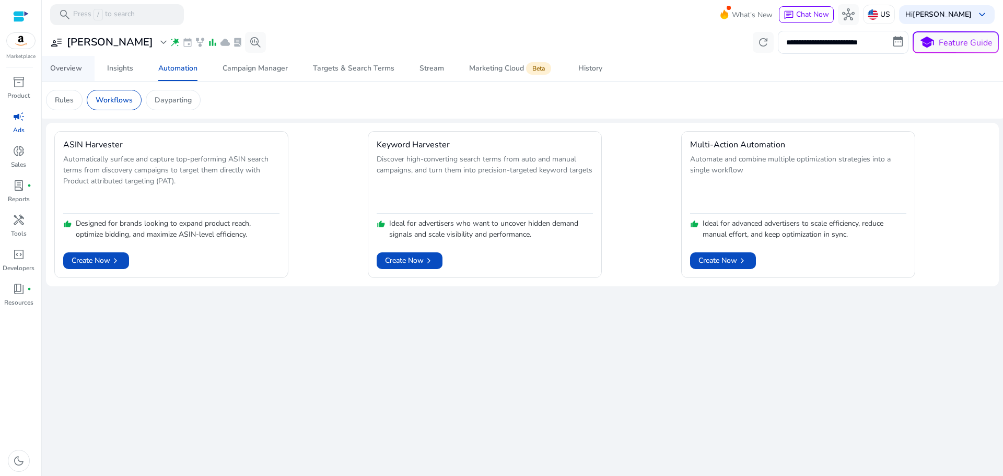
click at [58, 65] on div "Overview" at bounding box center [66, 68] width 32 height 7
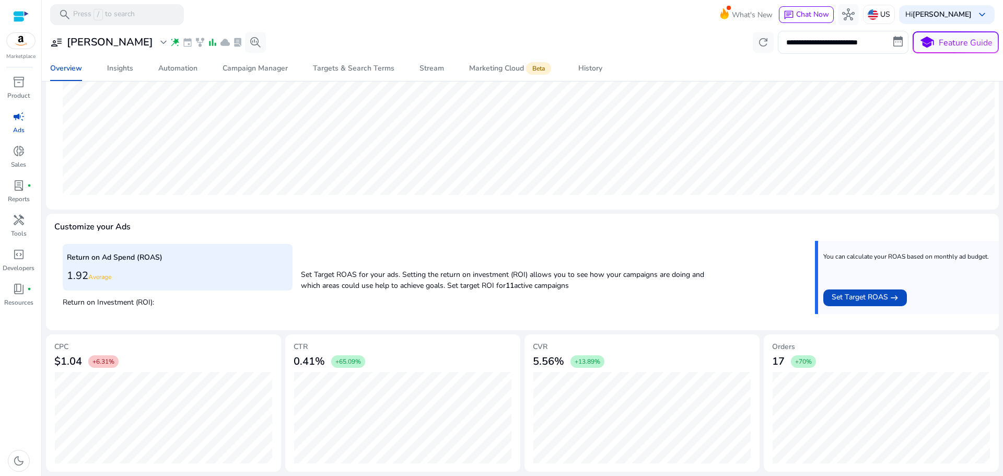
scroll to position [255, 0]
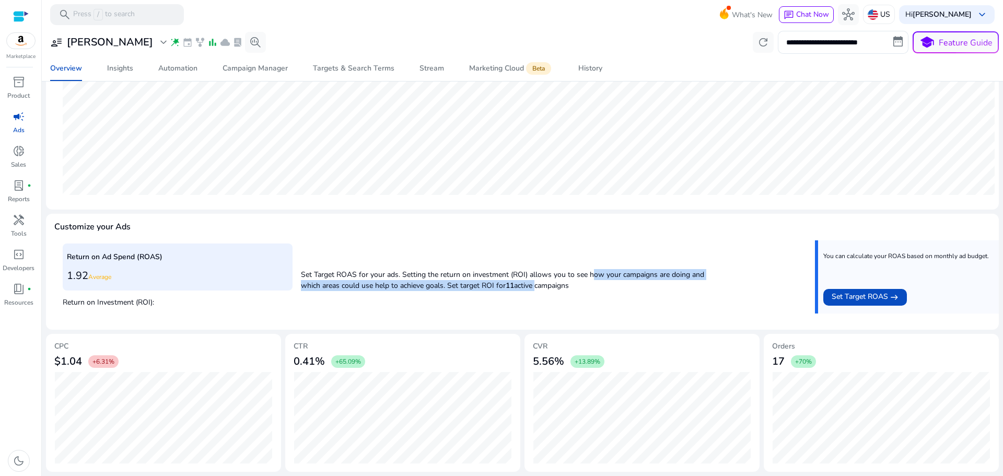
drag, startPoint x: 589, startPoint y: 279, endPoint x: 516, endPoint y: 296, distance: 75.4
click at [526, 298] on div "Return on Ad Spend (ROAS) 1.92 Average Return on Investment (ROI): Set Target R…" at bounding box center [522, 280] width 919 height 81
click at [515, 295] on div "Return on Ad Spend (ROAS) 1.92 Average Return on Investment (ROI): Set Target R…" at bounding box center [522, 280] width 919 height 81
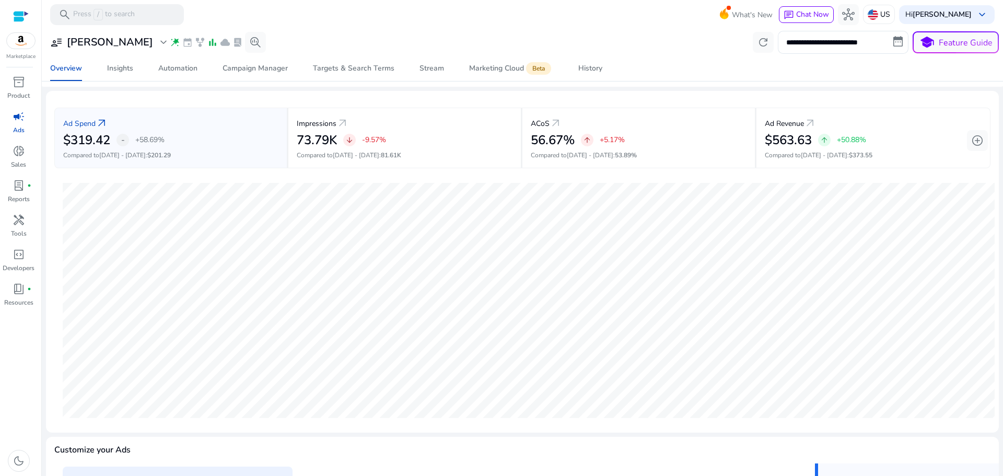
scroll to position [0, 0]
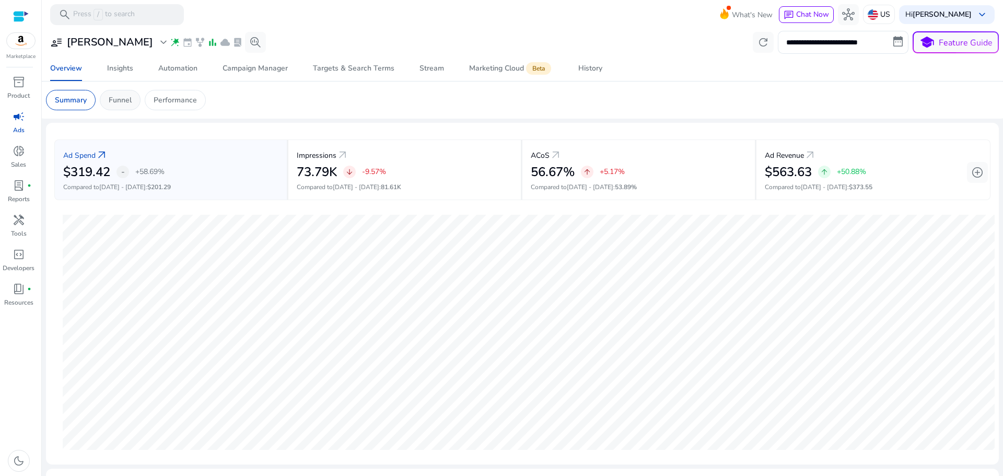
click at [116, 105] on p "Funnel" at bounding box center [120, 100] width 23 height 11
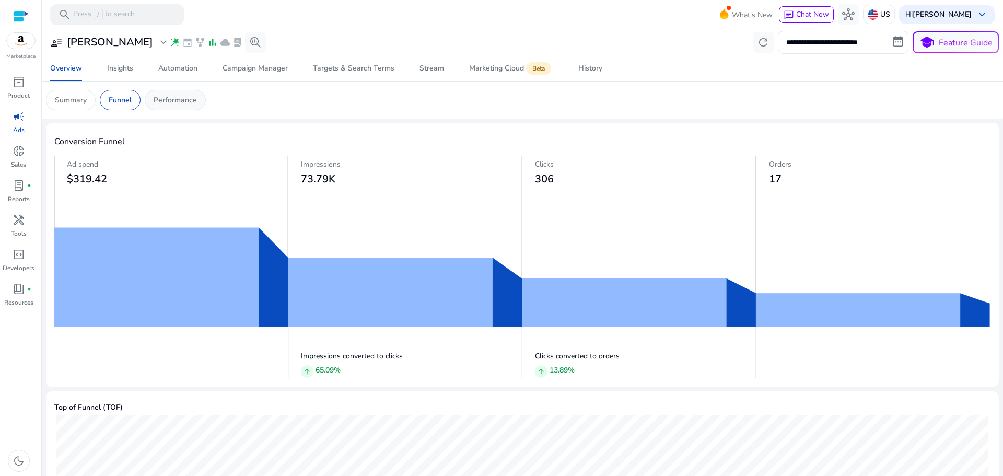
click at [157, 104] on p "Performance" at bounding box center [175, 100] width 43 height 11
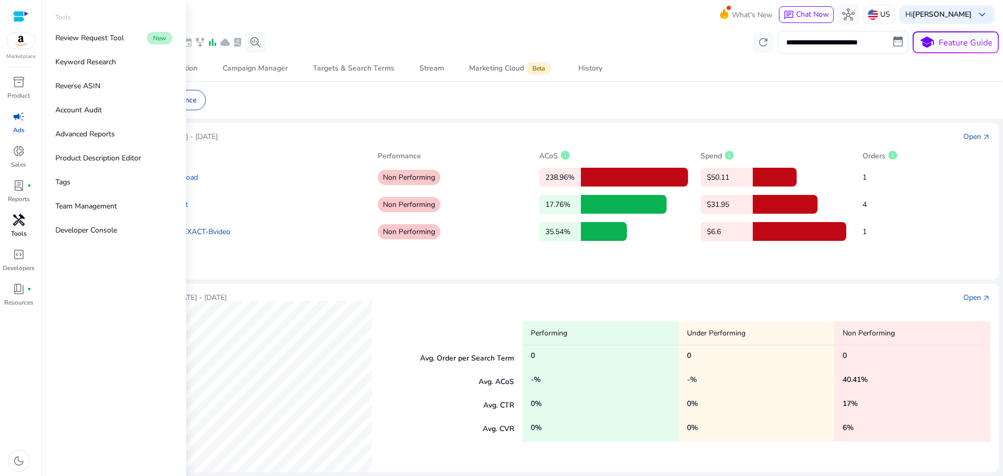
click at [20, 225] on span "handyman" at bounding box center [19, 220] width 13 height 13
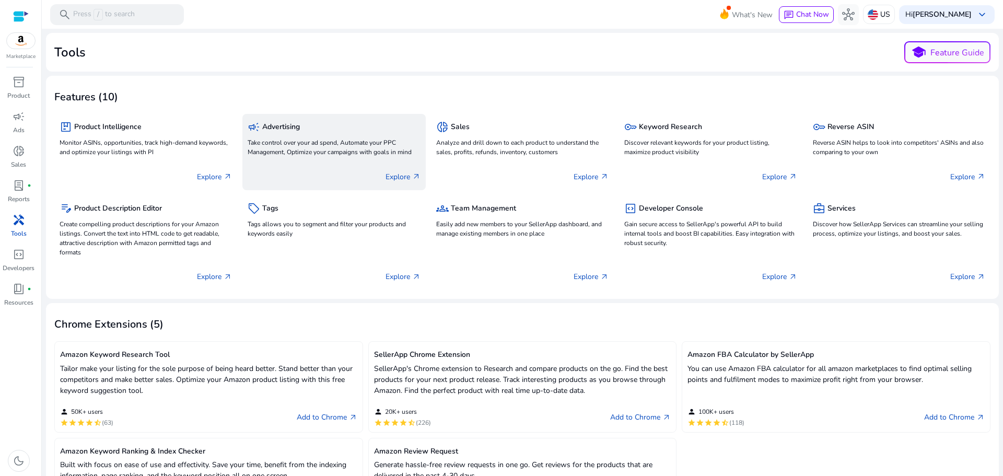
click at [369, 154] on p "Take control over your ad spend, Automate your PPC Management, Optimize your ca…" at bounding box center [334, 147] width 172 height 19
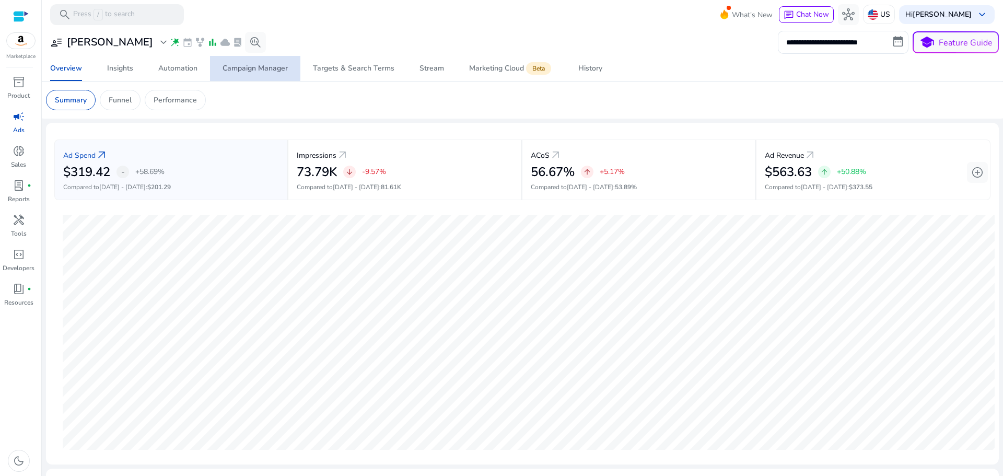
click at [254, 63] on span "Campaign Manager" at bounding box center [255, 68] width 65 height 25
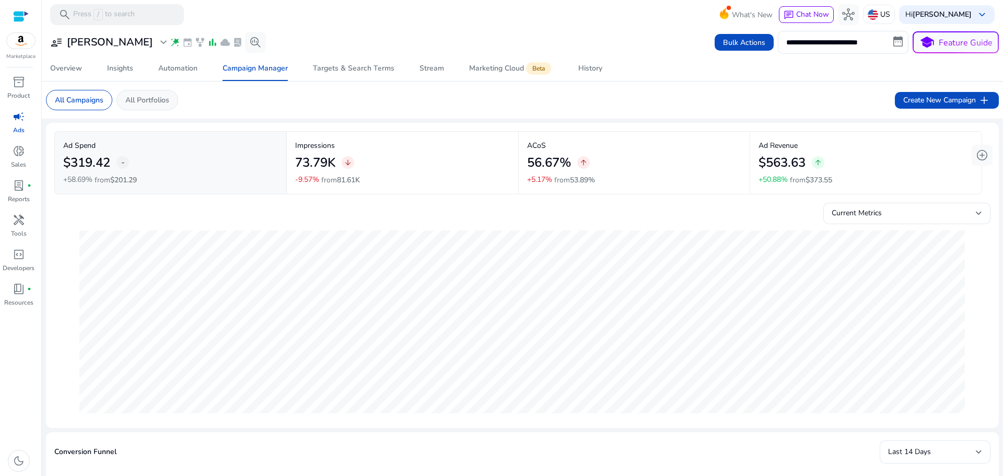
click at [152, 98] on p "All Portfolios" at bounding box center [147, 100] width 44 height 11
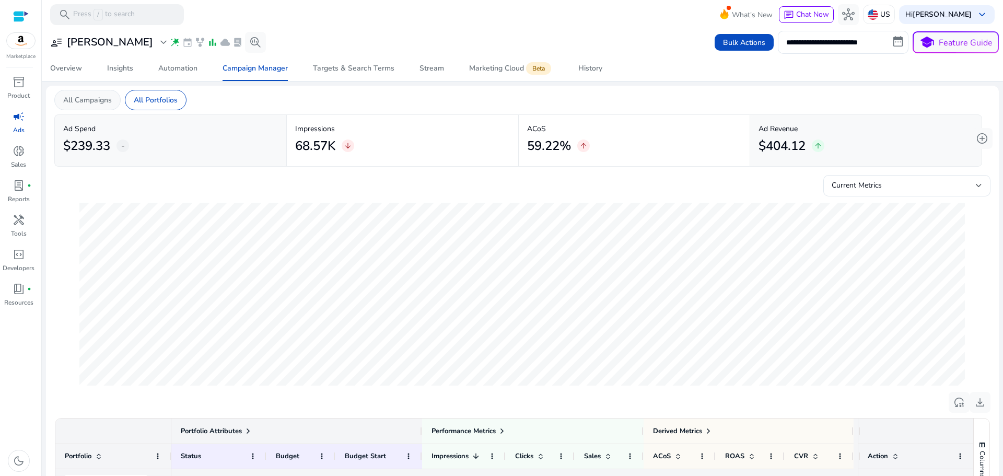
click at [99, 102] on p "All Campaigns" at bounding box center [87, 100] width 49 height 11
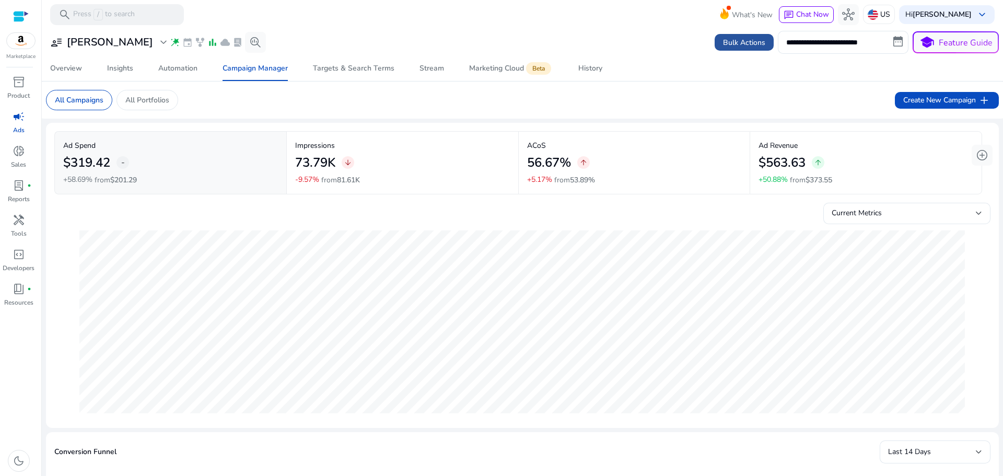
click at [731, 43] on span "Bulk Actions" at bounding box center [744, 42] width 42 height 11
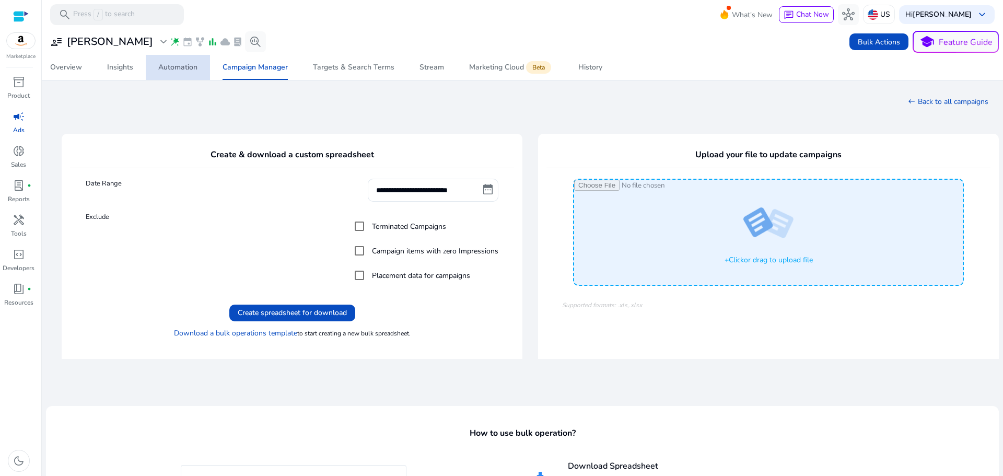
click at [173, 71] on div "Automation" at bounding box center [177, 67] width 39 height 7
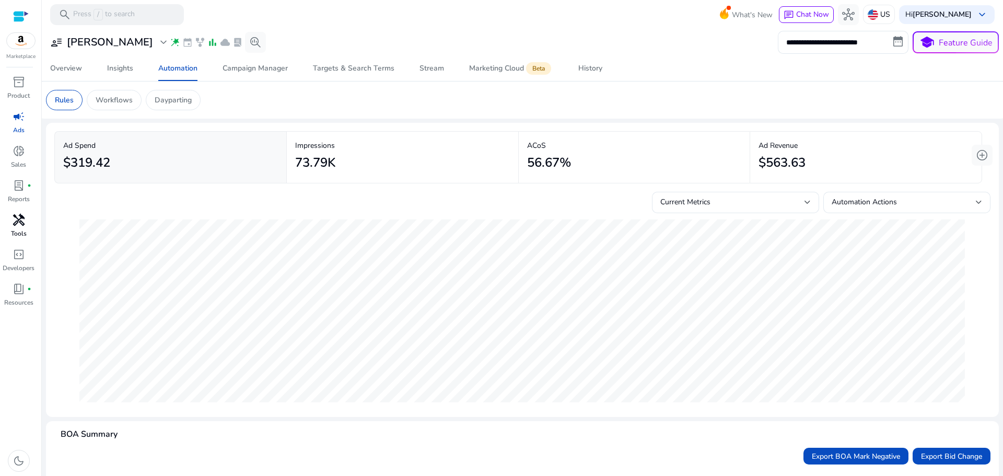
click at [18, 225] on span "handyman" at bounding box center [19, 220] width 13 height 13
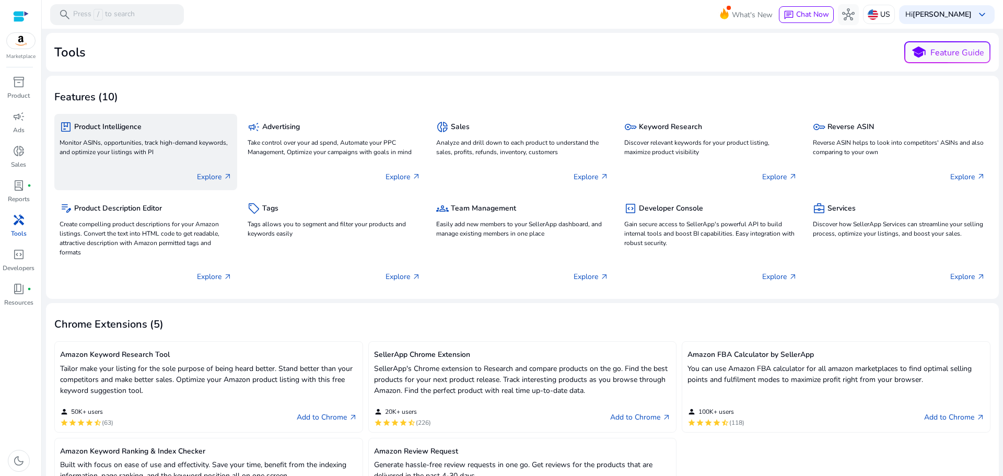
click at [145, 159] on div "Explore arrow_outward" at bounding box center [146, 172] width 172 height 26
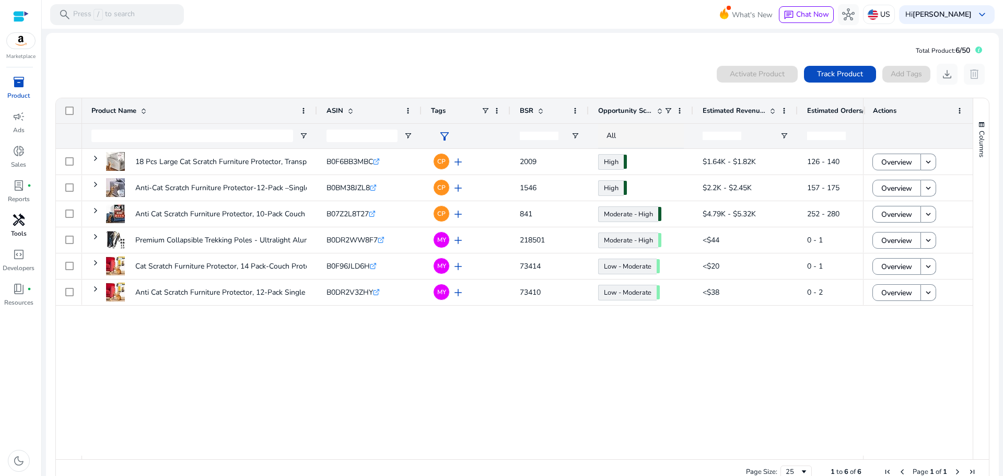
click at [18, 226] on span "handyman" at bounding box center [19, 220] width 13 height 13
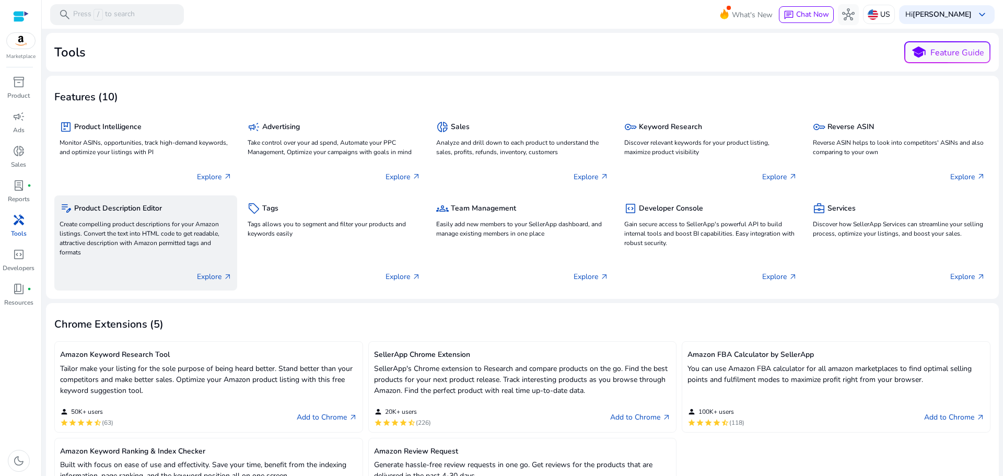
click at [145, 229] on p "Create compelling product descriptions for your Amazon listings. Convert the te…" at bounding box center [146, 238] width 172 height 38
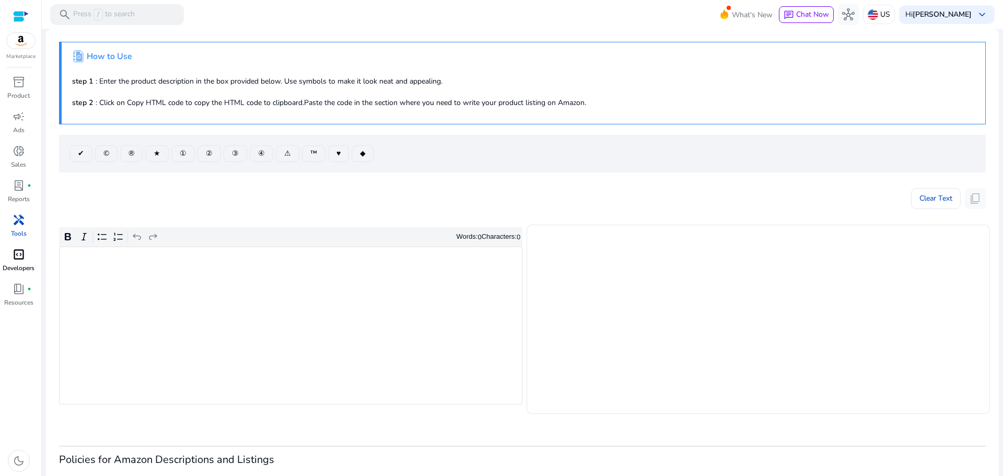
click at [15, 258] on span "code_blocks" at bounding box center [19, 254] width 13 height 13
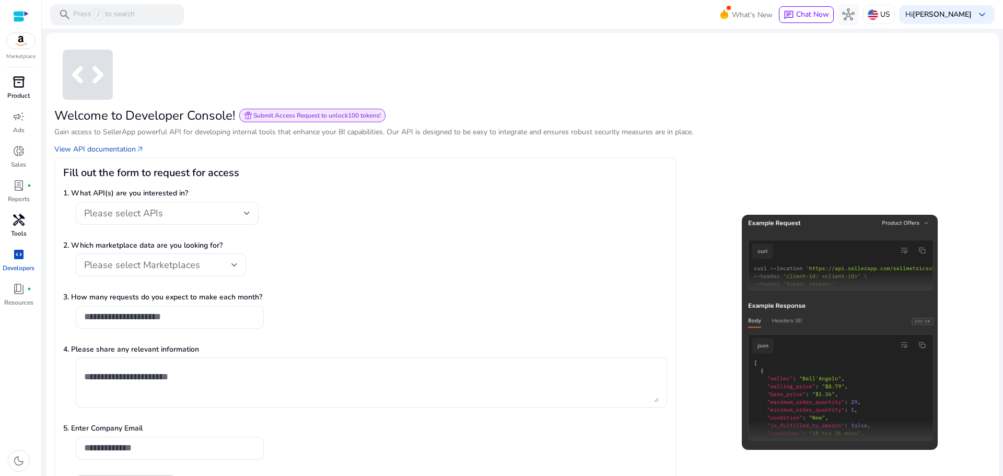
click at [20, 90] on div "inventory_2" at bounding box center [18, 82] width 29 height 17
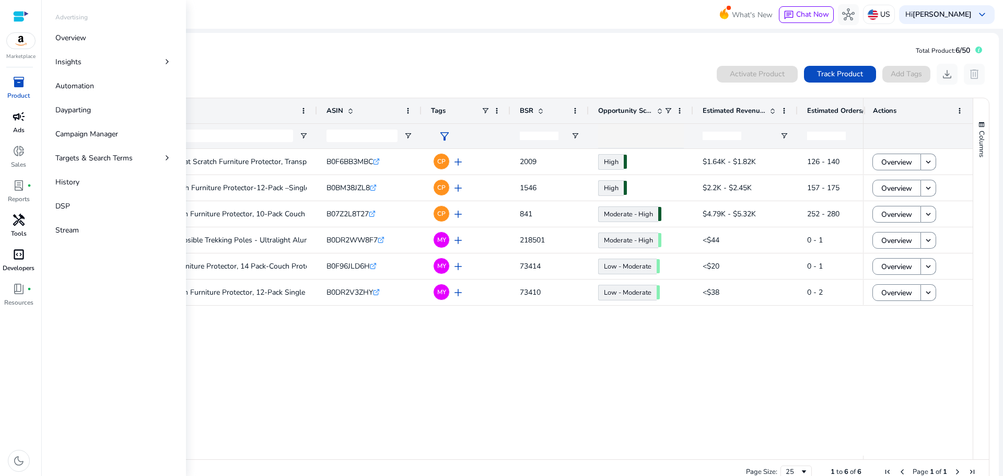
click at [24, 123] on span "campaign" at bounding box center [19, 116] width 13 height 13
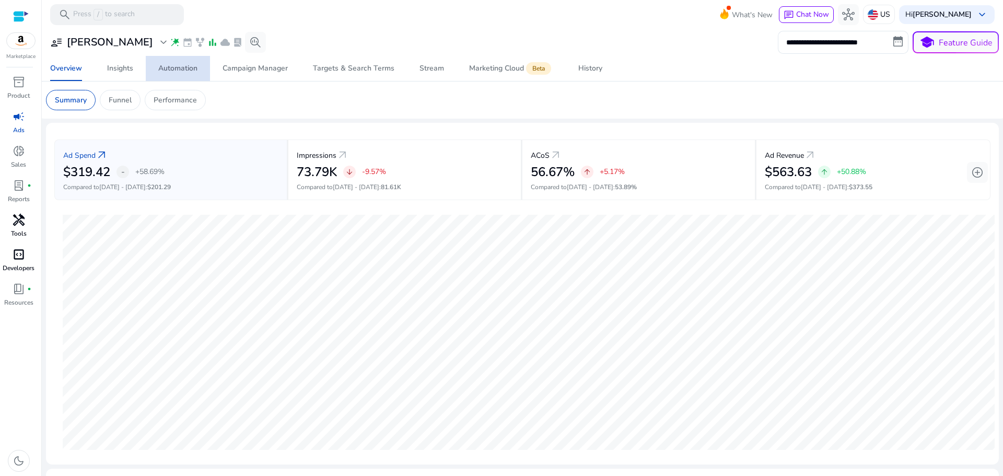
click at [165, 70] on div "Automation" at bounding box center [177, 68] width 39 height 7
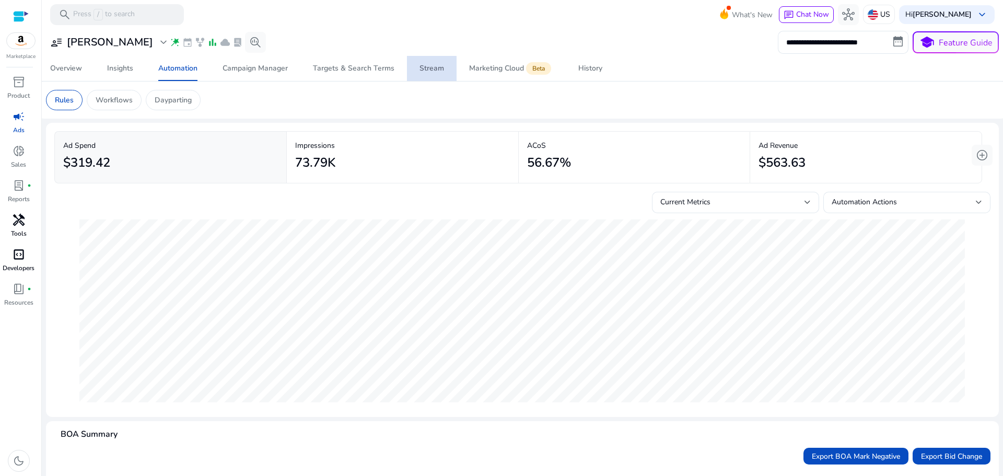
click at [429, 74] on span "Stream" at bounding box center [431, 68] width 25 height 25
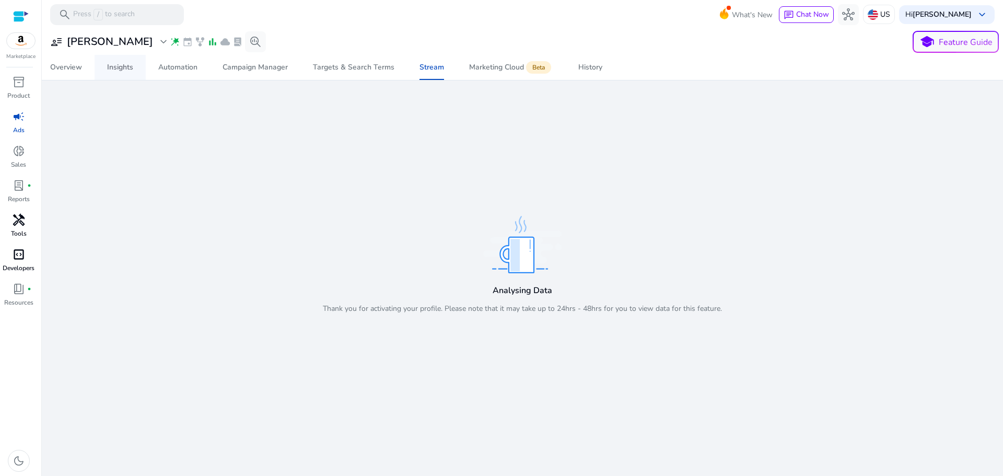
click at [108, 64] on div "Insights" at bounding box center [120, 67] width 26 height 7
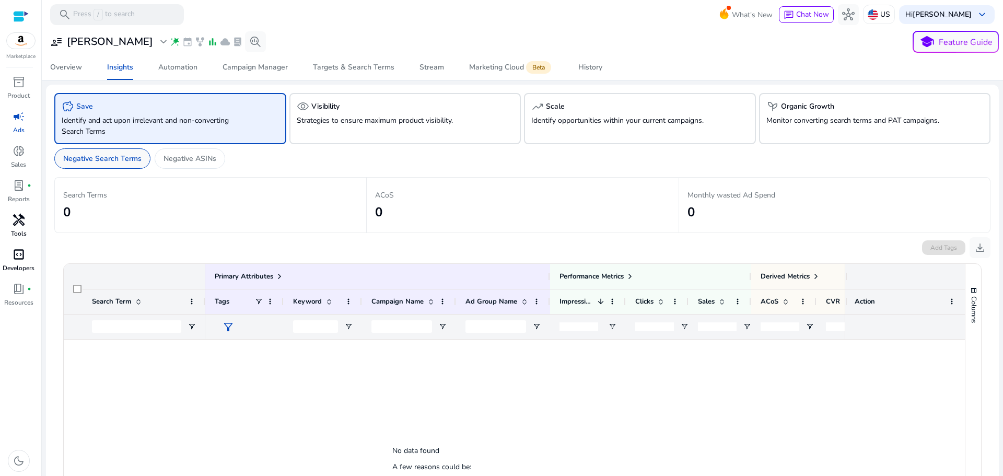
click at [111, 157] on p "Negative Search Terms" at bounding box center [102, 158] width 78 height 11
click at [192, 160] on p "Negative ASINs" at bounding box center [190, 158] width 53 height 11
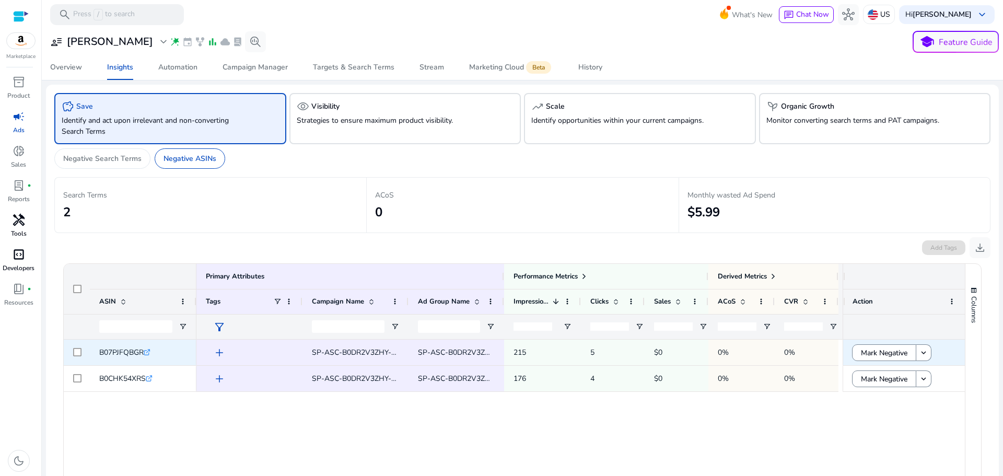
click at [72, 352] on div at bounding box center [77, 353] width 26 height 26
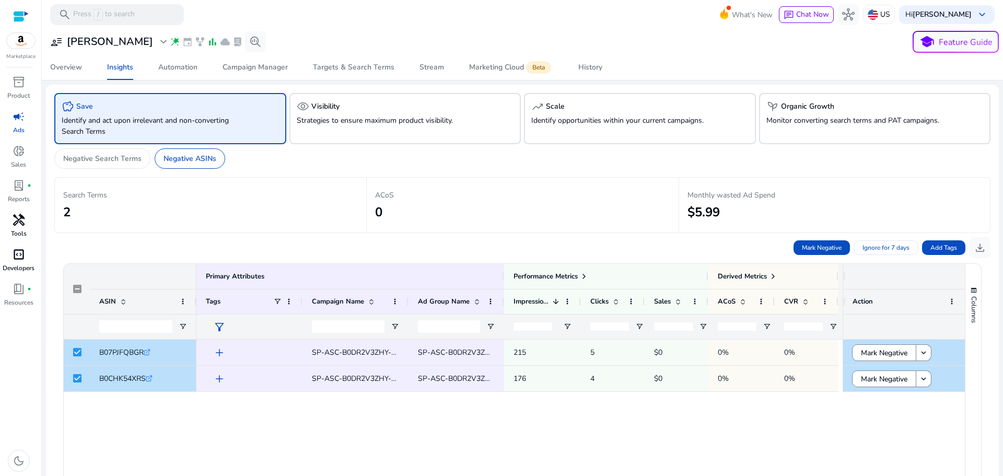
click at [583, 462] on div "add SP-ASC-B0DR2V3ZHY-Product_Exact-4 SP-ASC-B0DR2V3ZHY-Product_Exact-4 215 5 $…" at bounding box center [519, 482] width 646 height 285
click at [168, 430] on div "B07PJFQBGR .st0{fill:#2c8af8} B0CHK54XRS .st0{fill:#2c8af8} add SP-ASC-B0DR2V3Z…" at bounding box center [514, 482] width 901 height 285
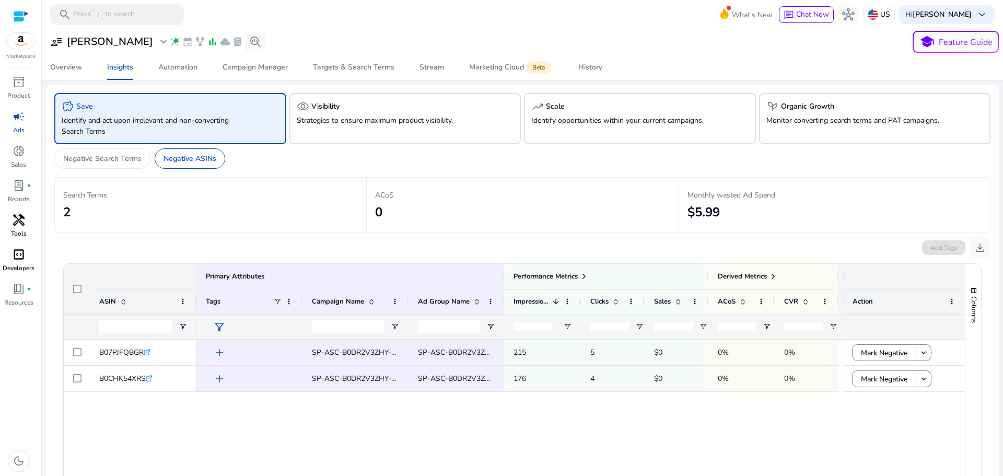
click at [146, 437] on div "B07PJFQBGR .st0{fill:#2c8af8} B0CHK54XRS .st0{fill:#2c8af8} add SP-ASC-B0DR2V3Z…" at bounding box center [514, 482] width 901 height 285
click at [77, 211] on h2 "2" at bounding box center [210, 212] width 295 height 15
click at [341, 116] on p "Strategies to ensure maximum product visibility." at bounding box center [387, 120] width 181 height 11
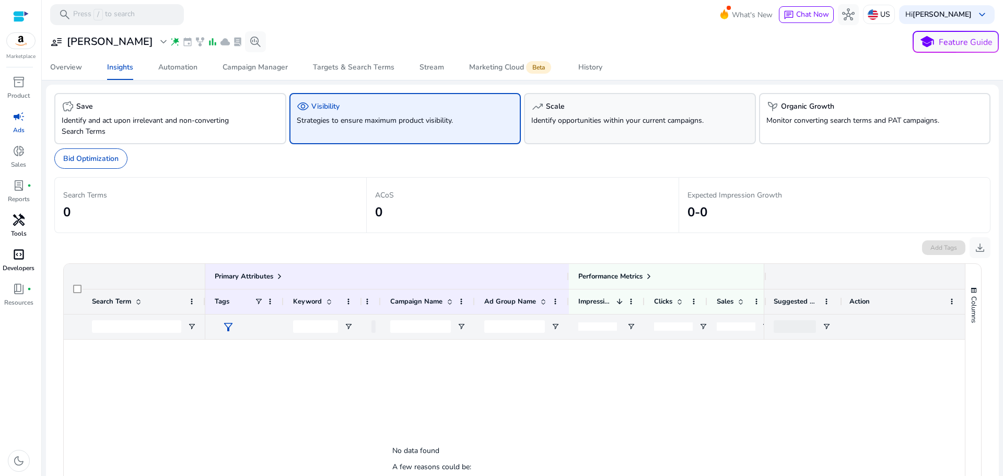
click at [563, 108] on div "trending_up Scale" at bounding box center [639, 106] width 217 height 13
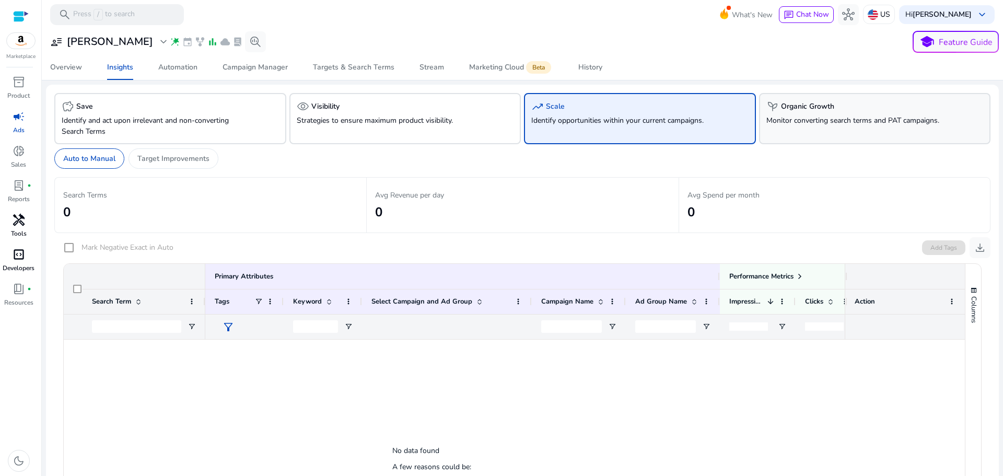
click at [857, 119] on p "Monitor converting search terms and PAT campaigns." at bounding box center [856, 120] width 181 height 11
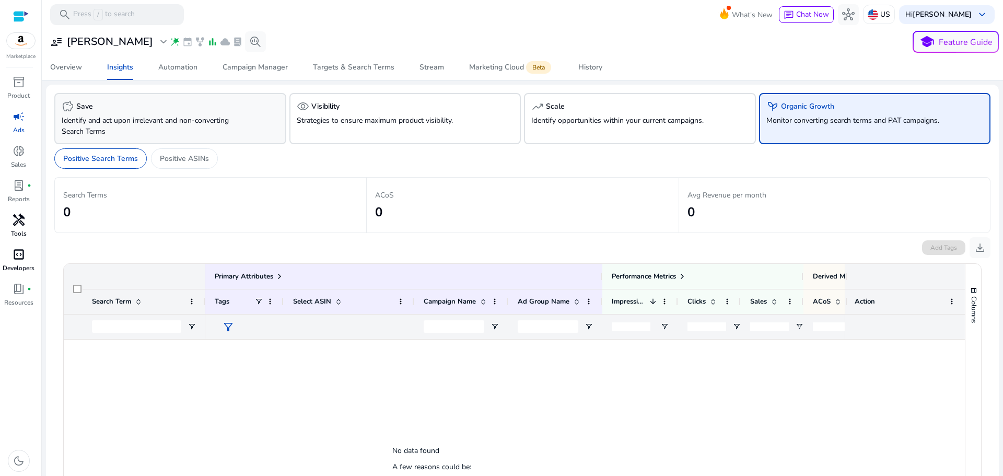
click at [168, 107] on div "savings Save" at bounding box center [170, 106] width 217 height 13
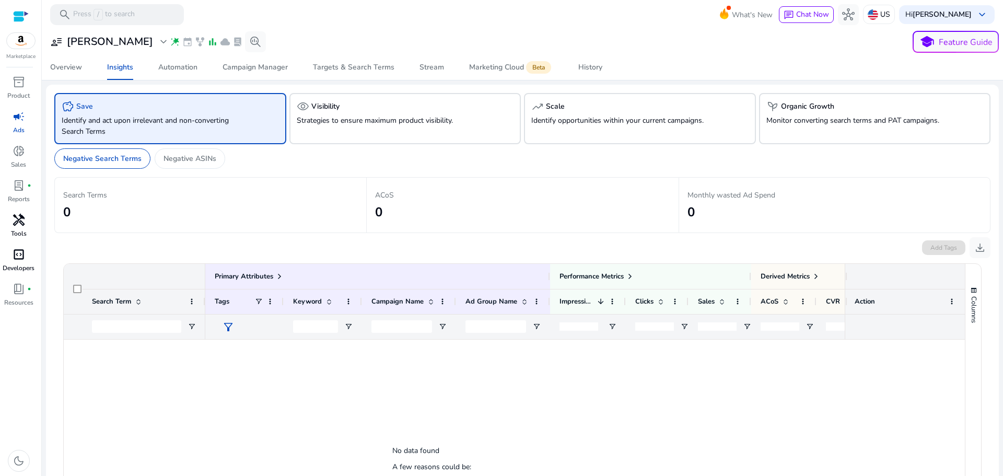
click at [168, 106] on div "savings Save" at bounding box center [170, 106] width 217 height 13
click at [173, 125] on p "Identify and act upon irrelevant and non-converting Search Terms" at bounding box center [152, 126] width 181 height 22
click at [190, 154] on p "Negative ASINs" at bounding box center [190, 158] width 53 height 11
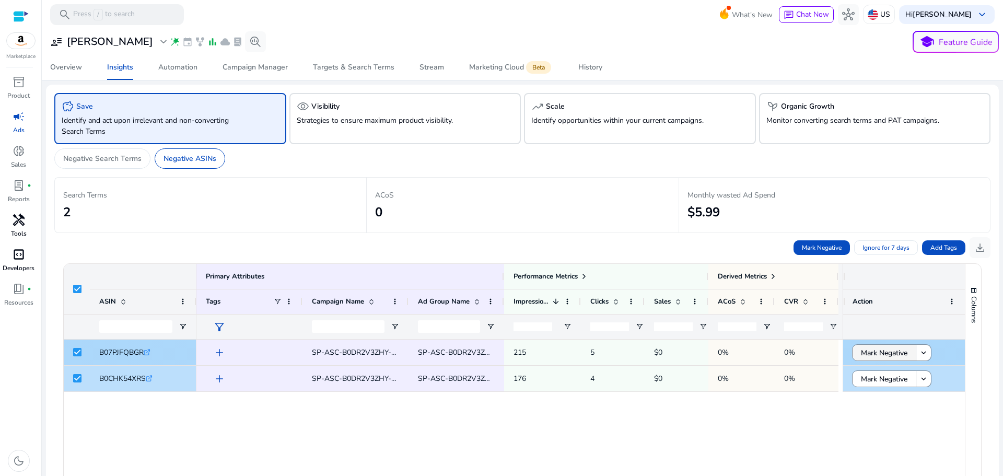
click at [891, 354] on span "Mark Negative" at bounding box center [884, 352] width 46 height 21
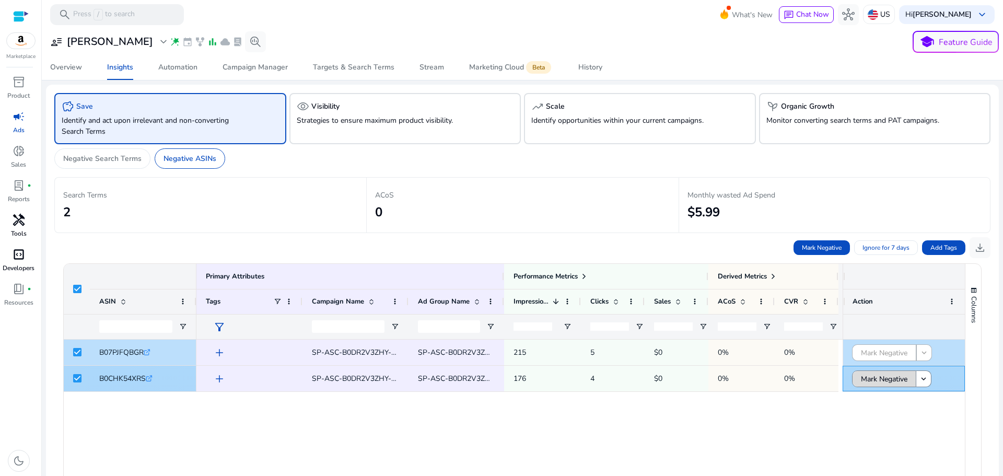
click at [893, 379] on span "Mark Negative" at bounding box center [884, 378] width 46 height 21
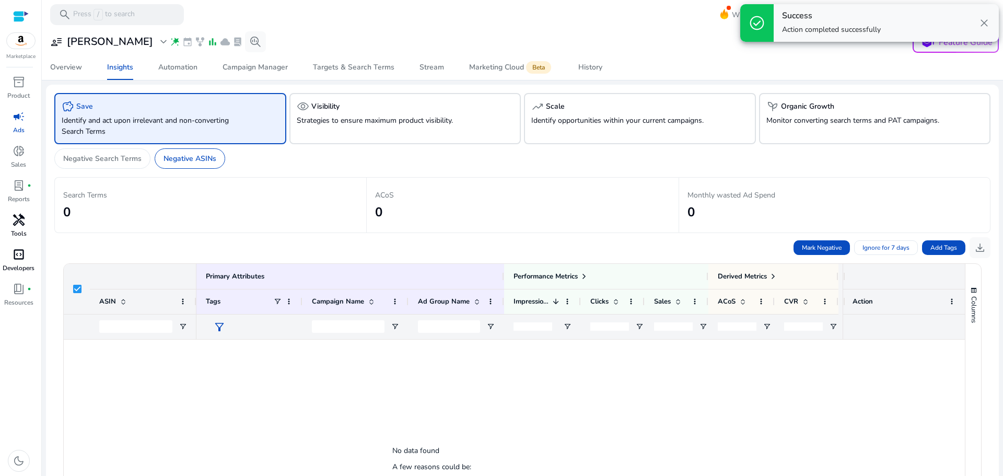
click at [871, 398] on div at bounding box center [514, 482] width 901 height 285
click at [597, 126] on div "trending_up Scale Identify opportunities within your current campaigns." at bounding box center [640, 118] width 232 height 51
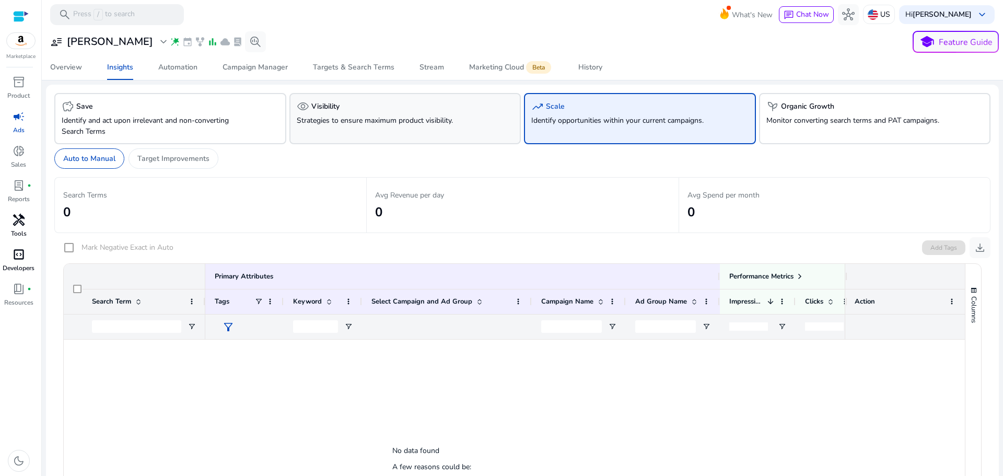
click at [438, 126] on div "visibility Visibility Strategies to ensure maximum product visibility." at bounding box center [405, 118] width 232 height 51
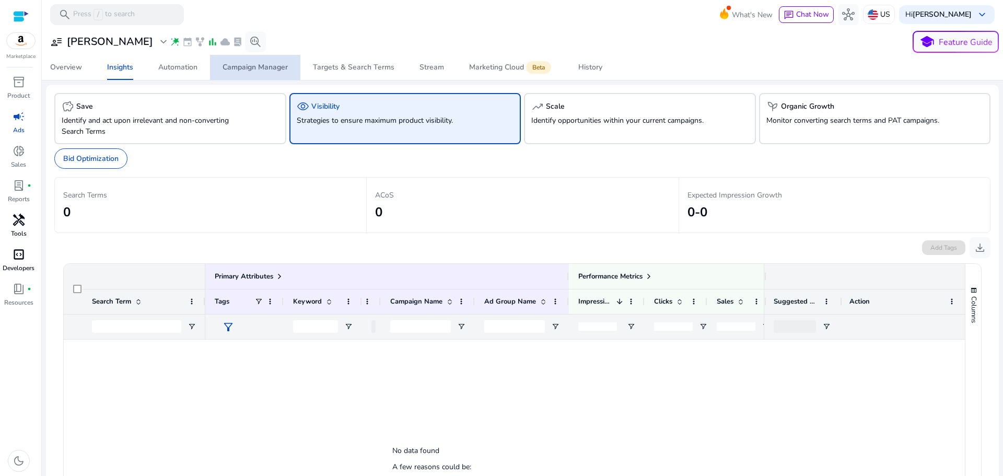
click at [277, 70] on div "Campaign Manager" at bounding box center [255, 67] width 65 height 7
